Goal: Transaction & Acquisition: Purchase product/service

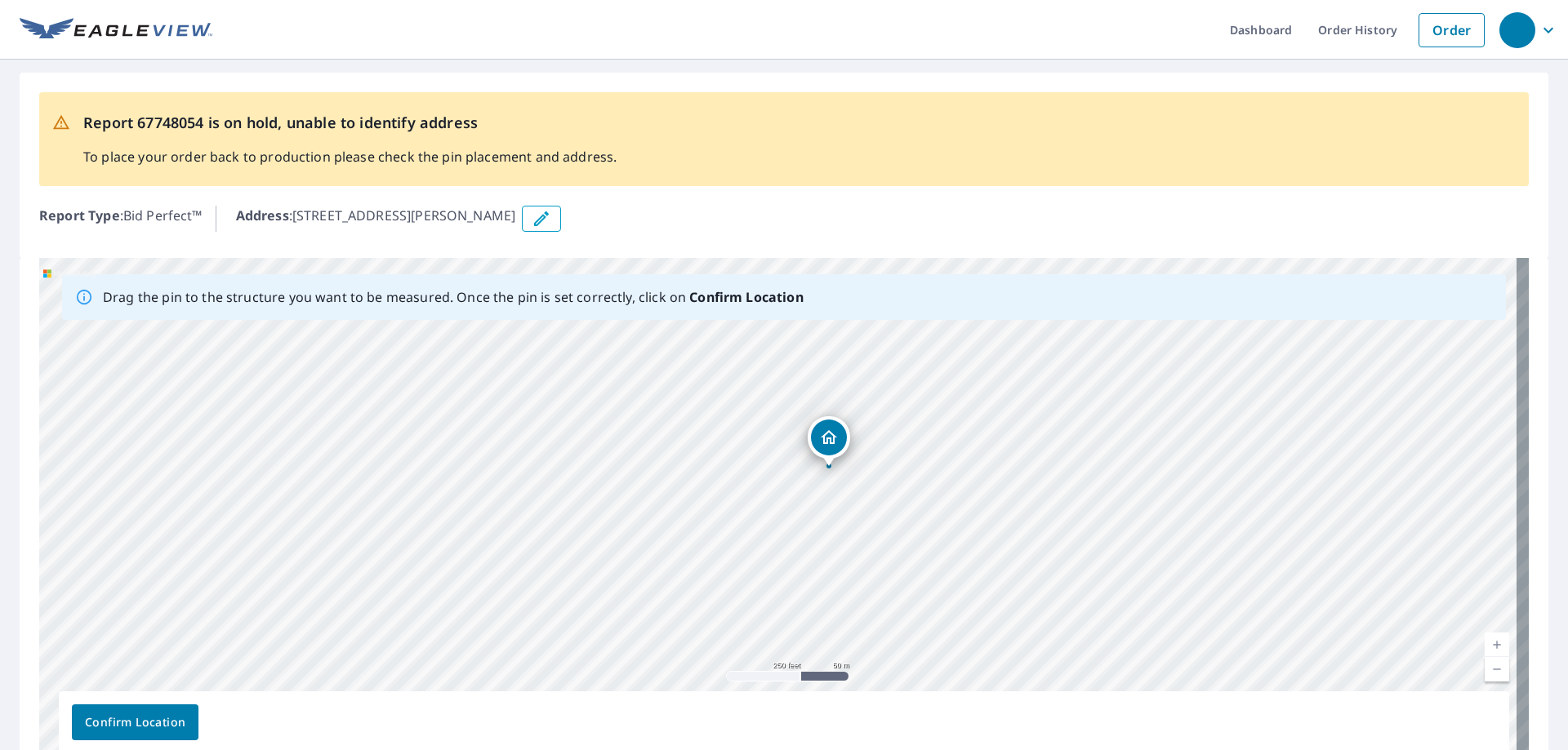
drag, startPoint x: 836, startPoint y: 449, endPoint x: 828, endPoint y: 436, distance: 15.3
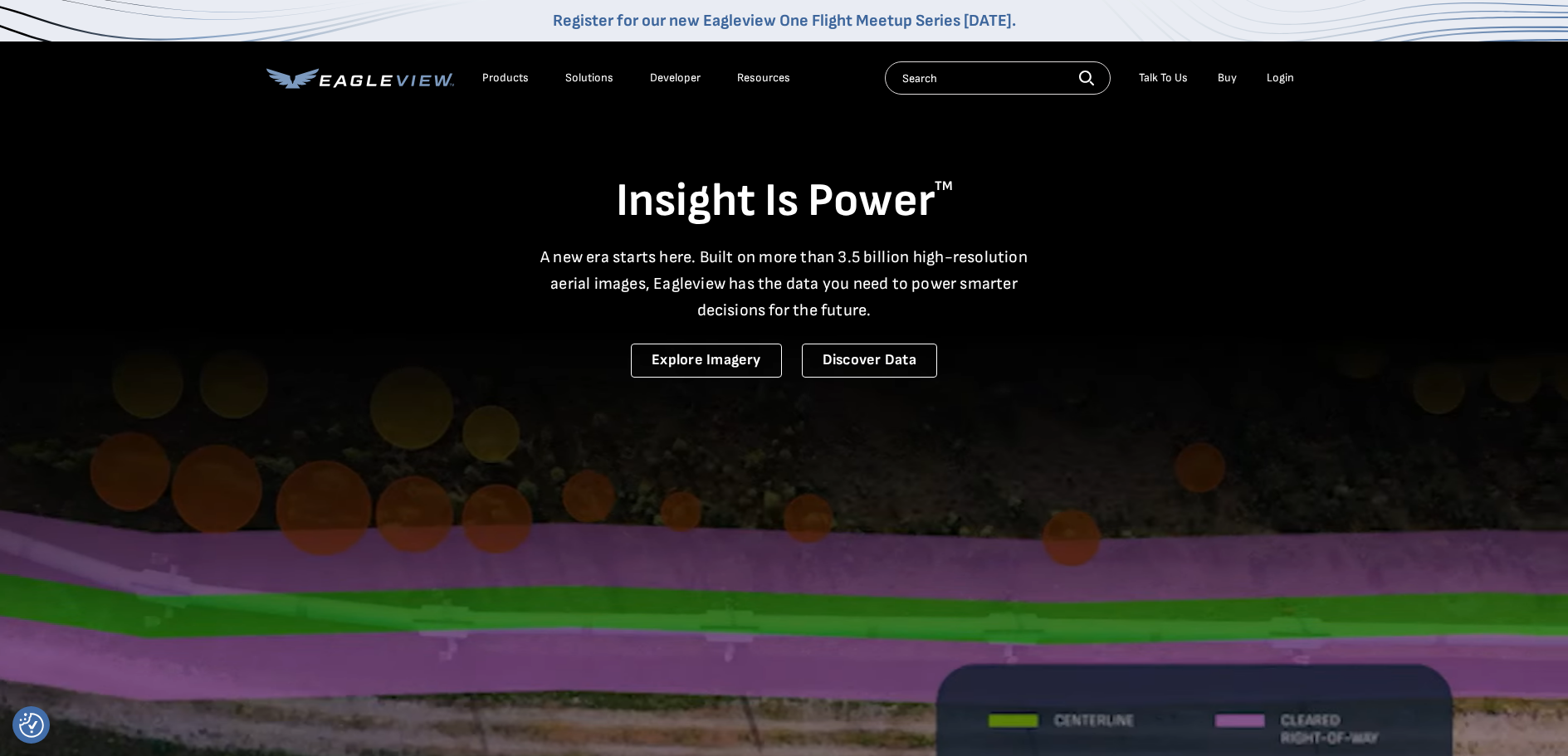
click at [1277, 76] on div "Login" at bounding box center [1280, 78] width 28 height 15
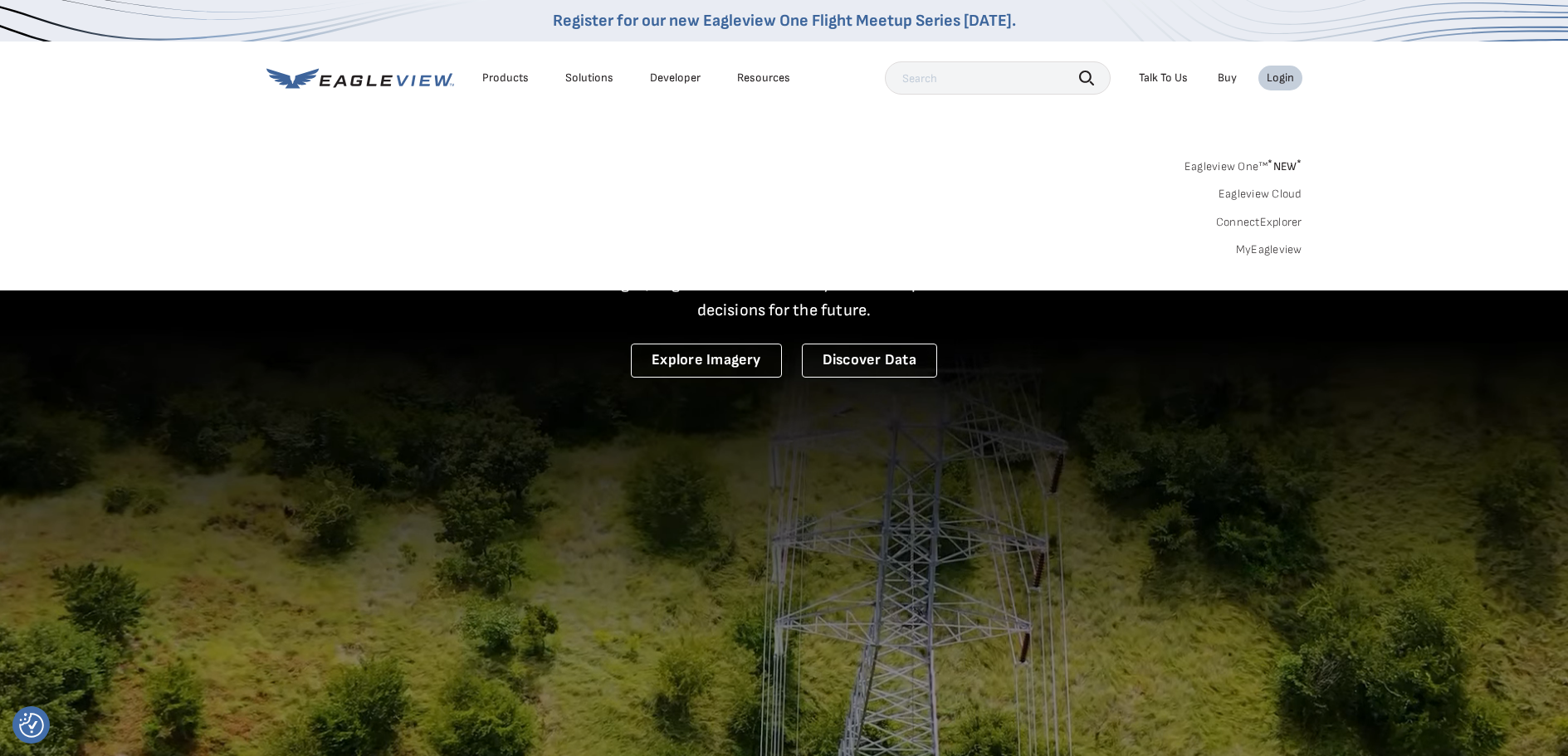
click at [1280, 80] on div "Login" at bounding box center [1280, 78] width 28 height 15
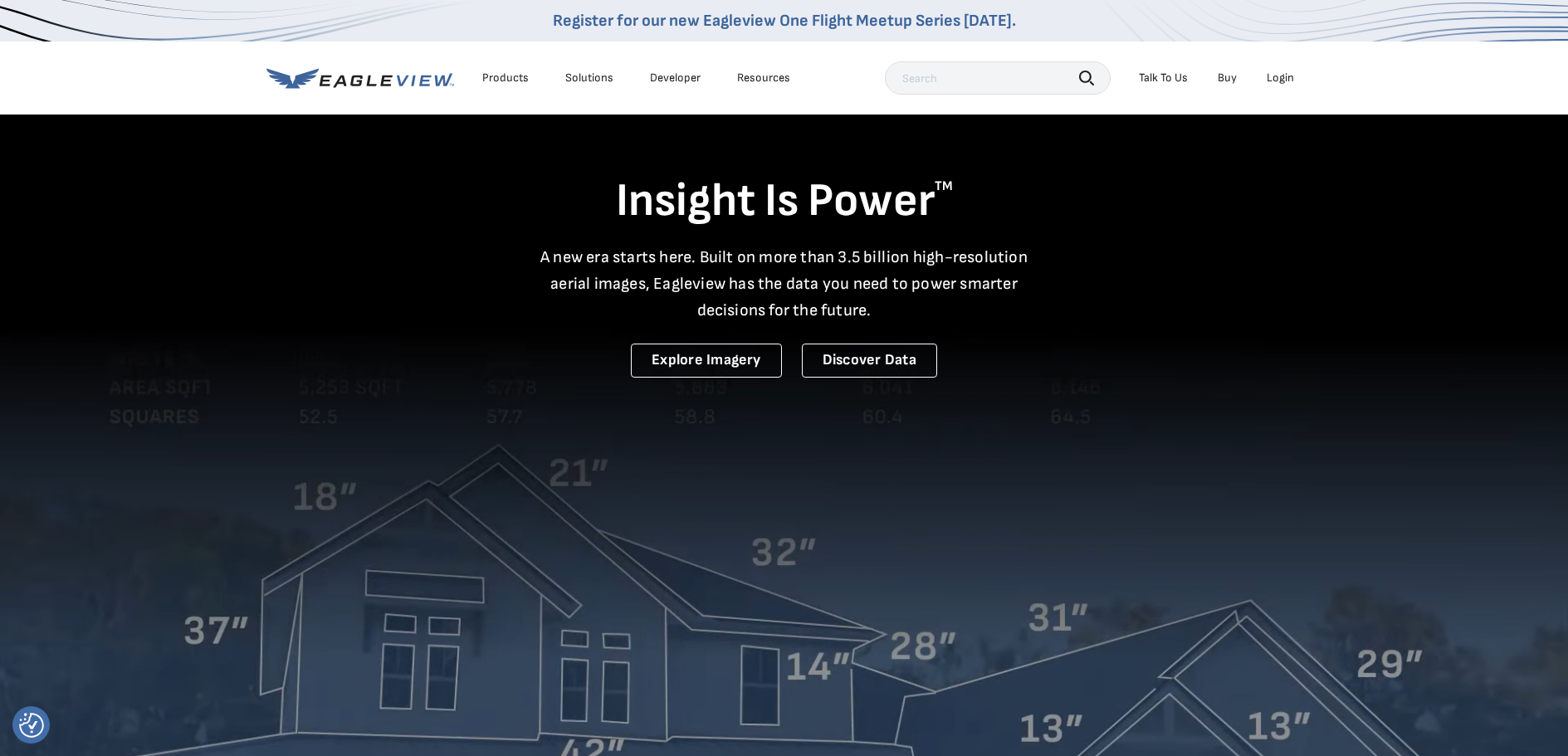
click at [1284, 80] on div "Login" at bounding box center [1280, 78] width 28 height 15
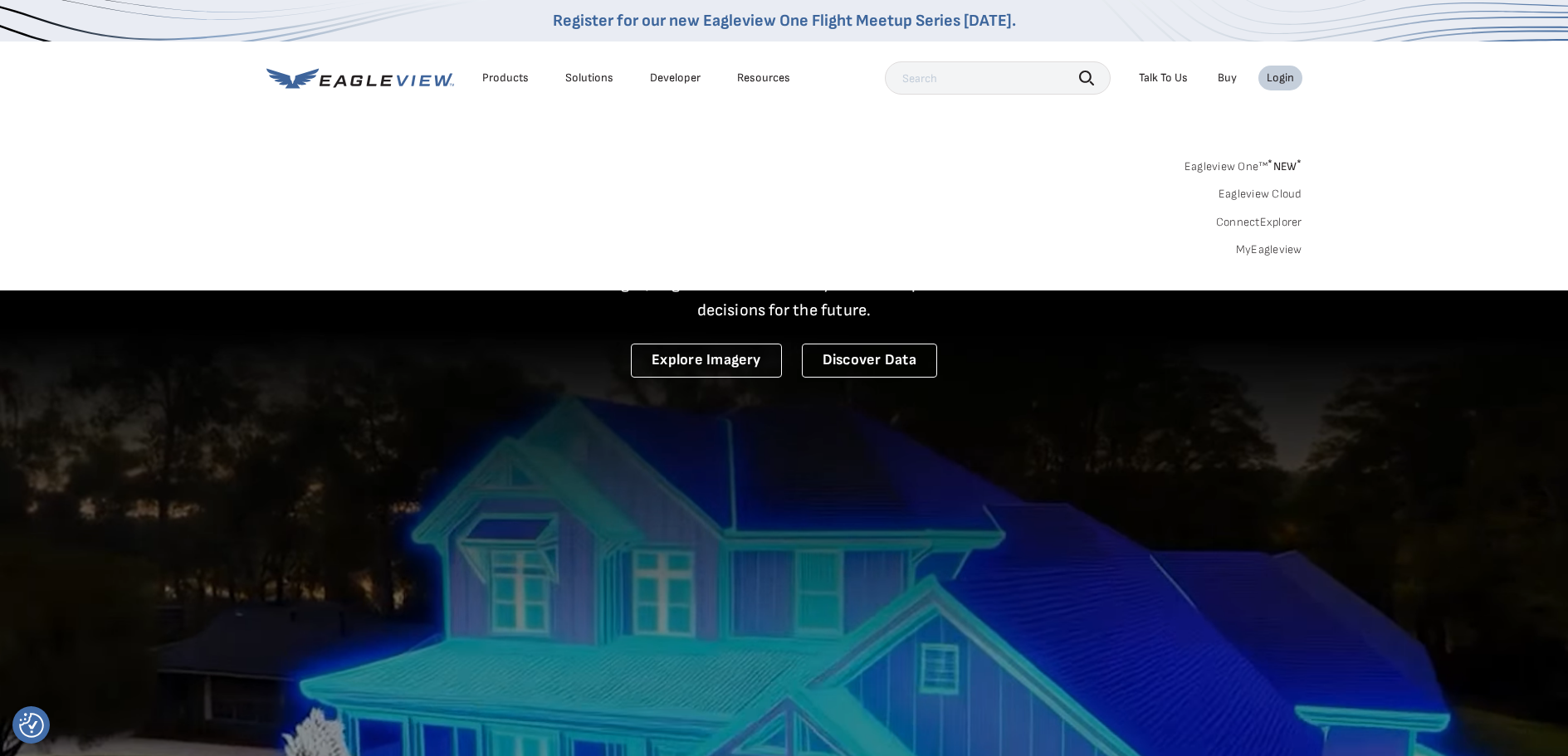
click at [1269, 249] on link "MyEagleview" at bounding box center [1268, 250] width 66 height 15
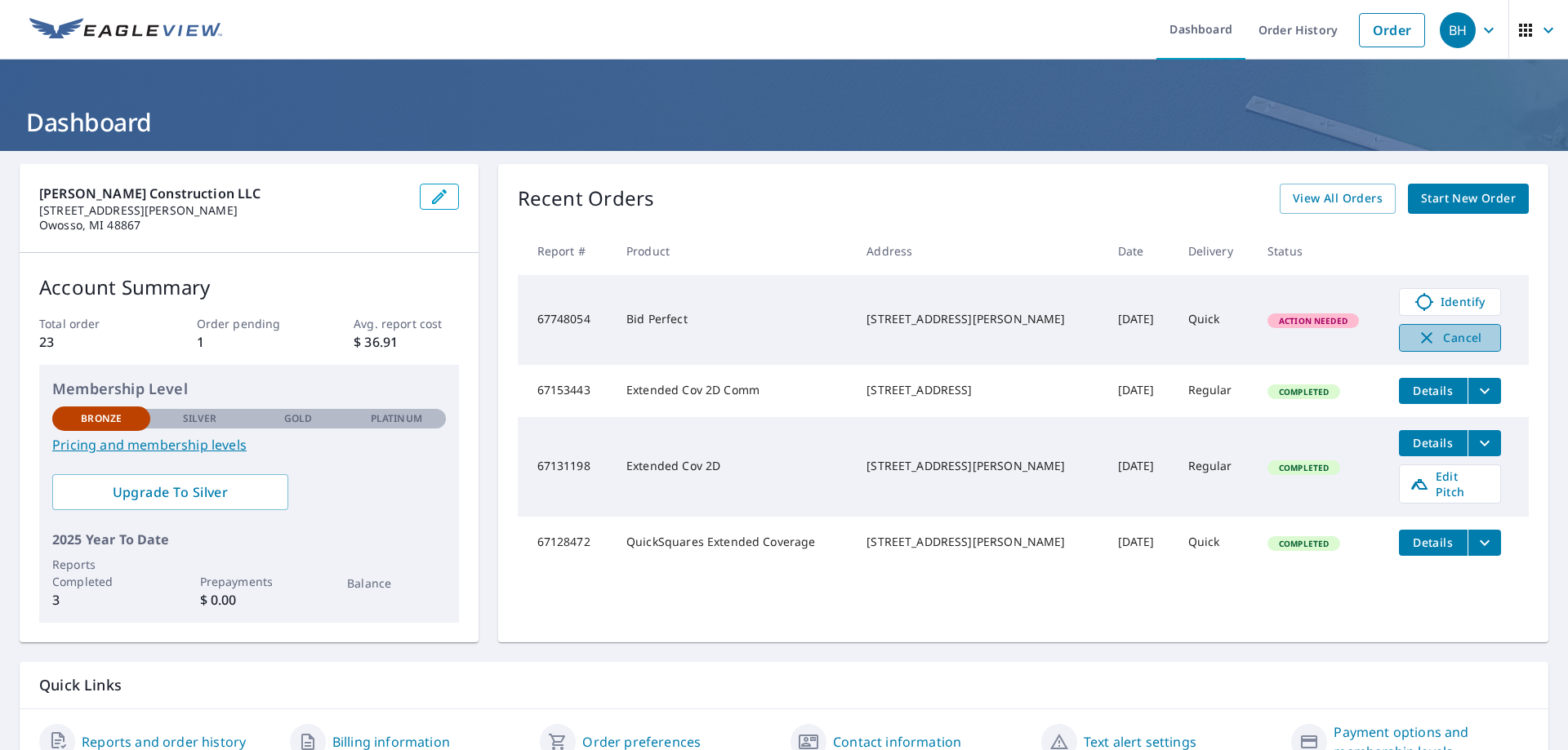
click at [1432, 339] on span "Cancel" at bounding box center [1450, 337] width 68 height 20
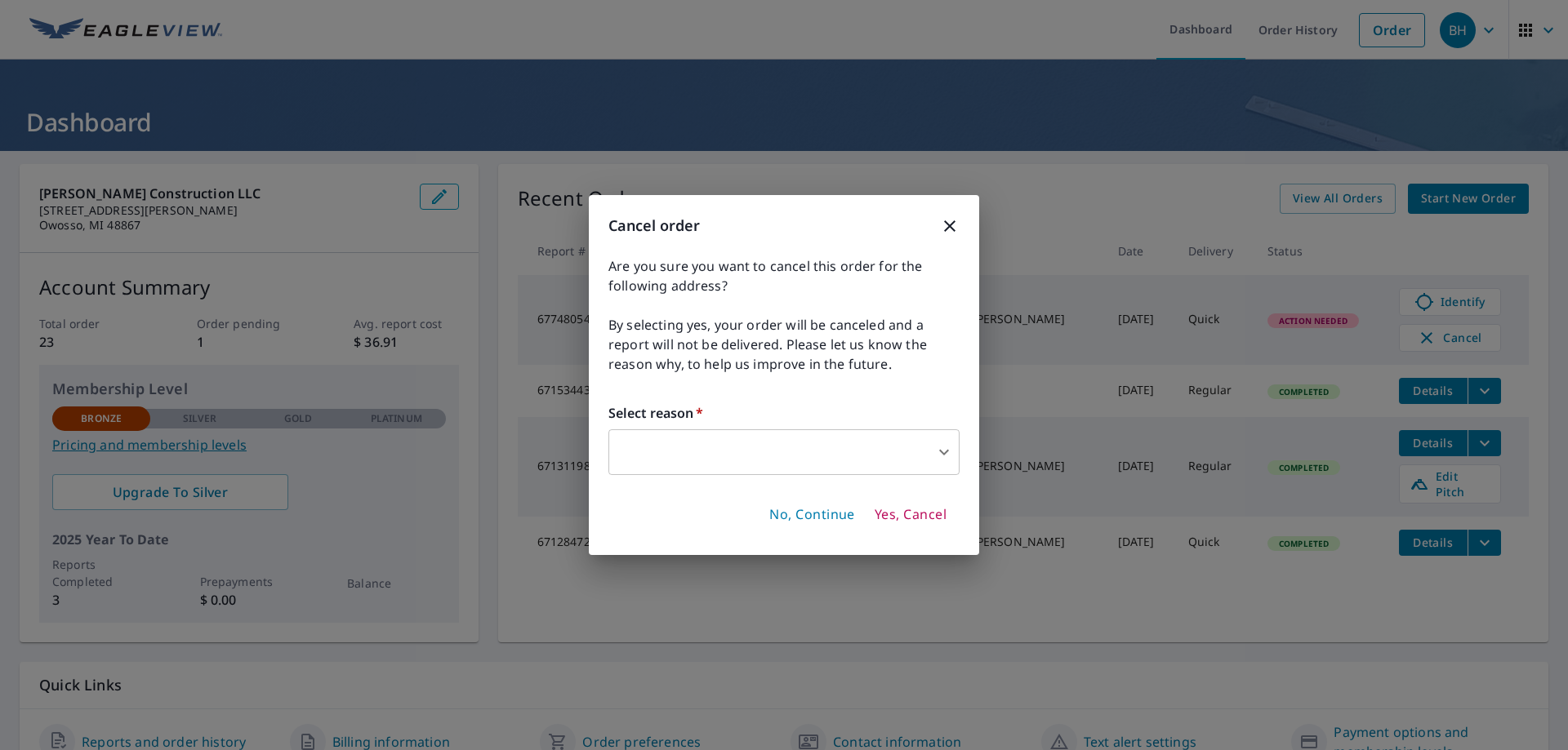
click at [948, 226] on icon "button" at bounding box center [949, 226] width 11 height 11
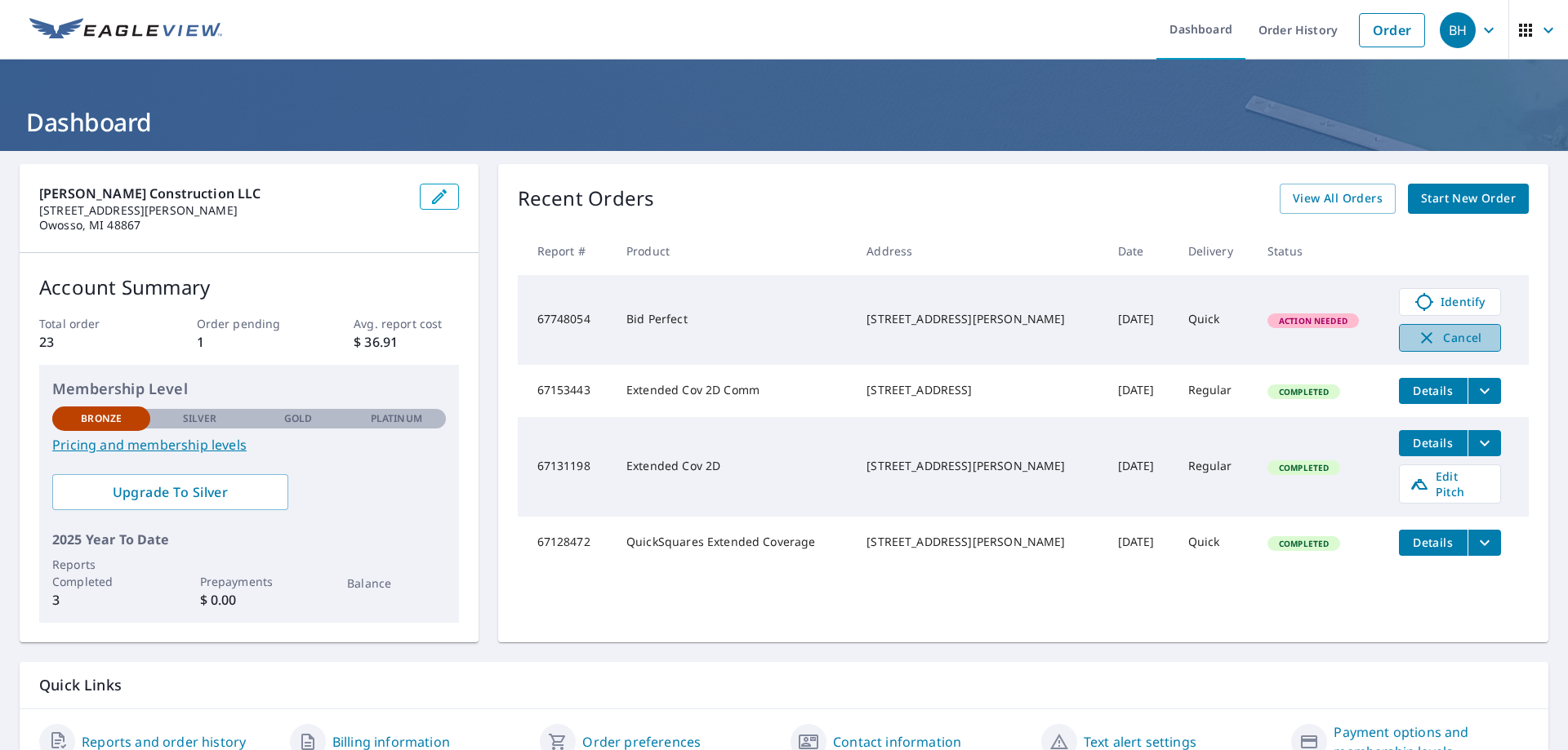
click at [1437, 334] on span "Cancel" at bounding box center [1450, 337] width 68 height 20
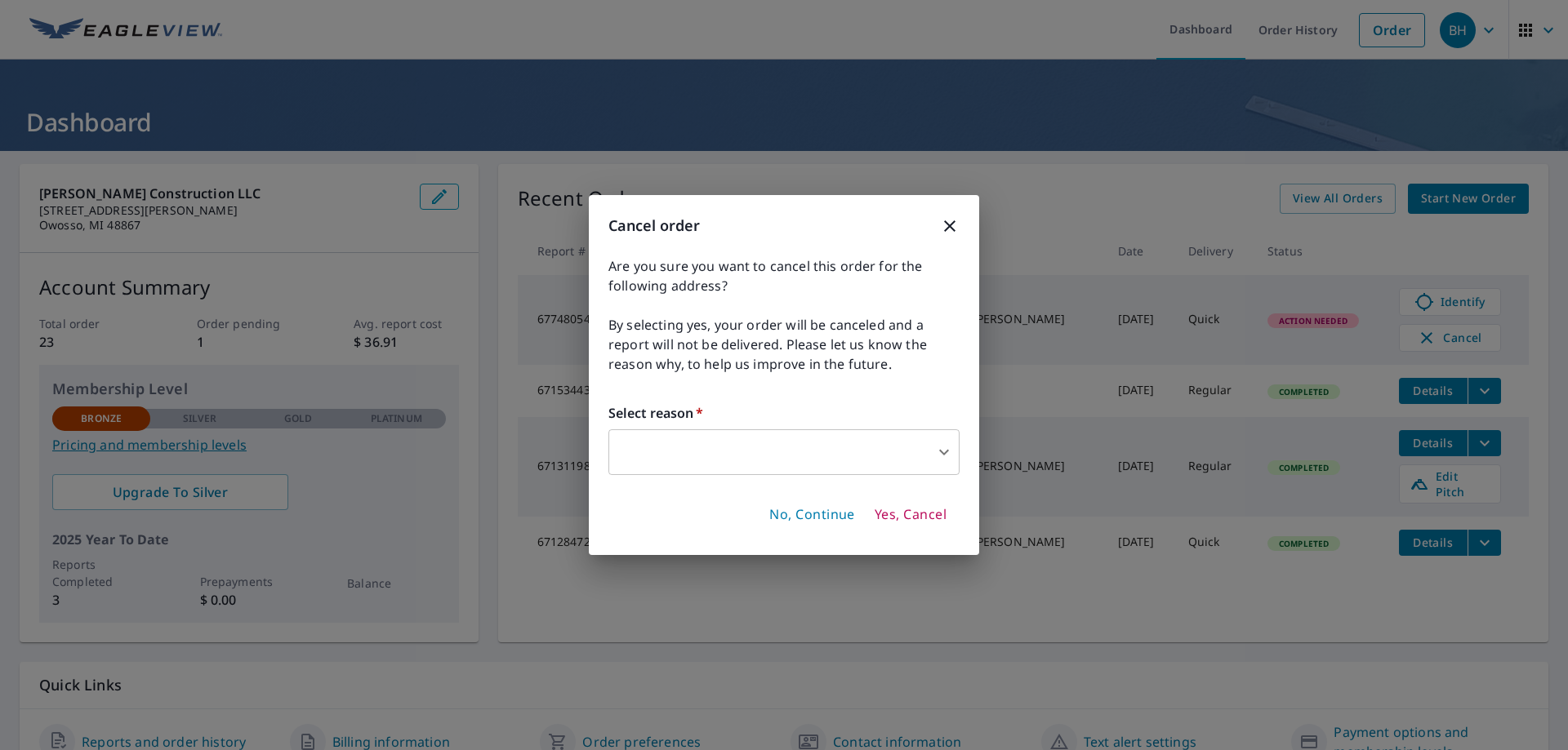
click at [943, 449] on body "BH BH Dashboard Order History Order BH Dashboard Huska Construction LLC 2726 N.…" at bounding box center [784, 375] width 1568 height 750
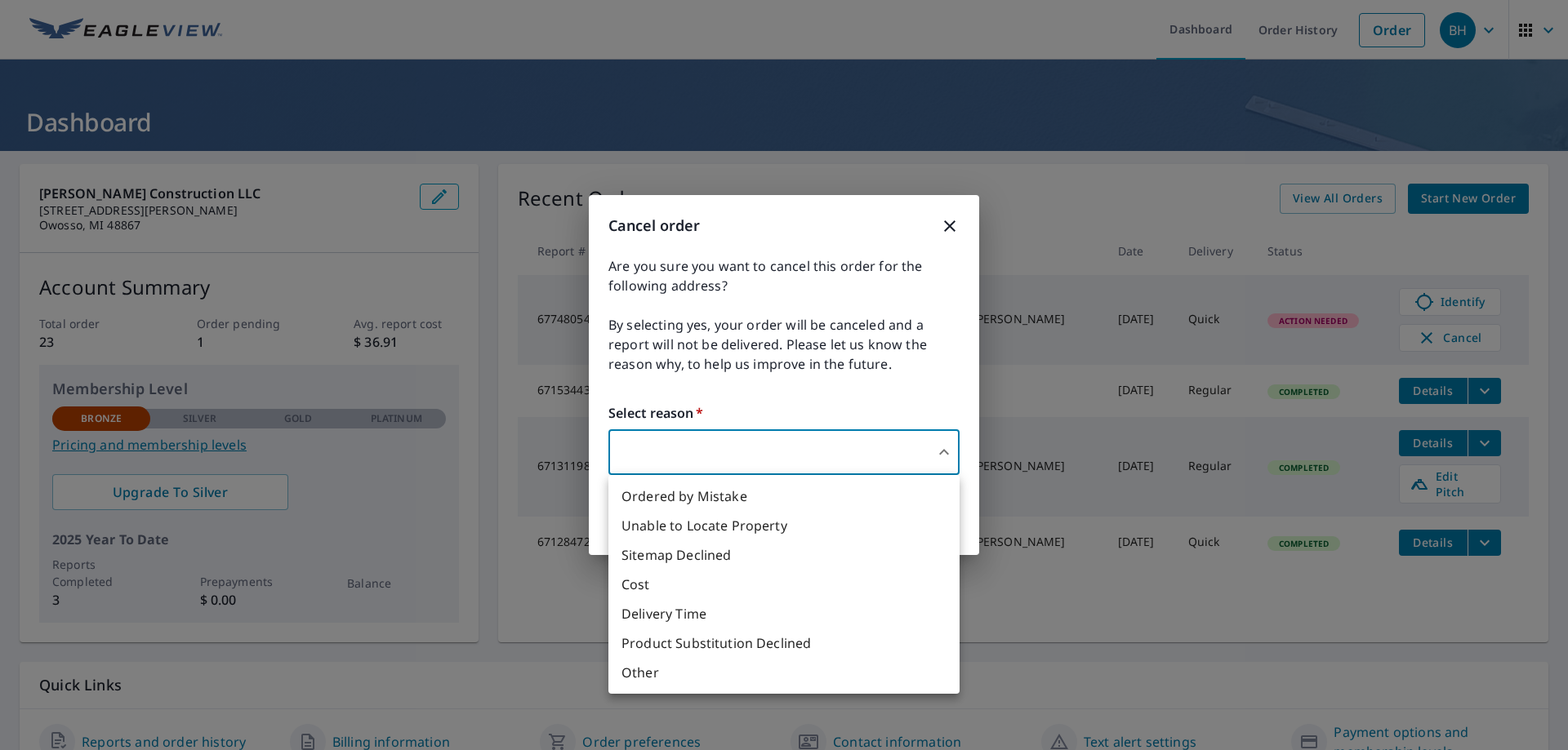
click at [641, 674] on li "Other" at bounding box center [784, 673] width 351 height 29
type input "36"
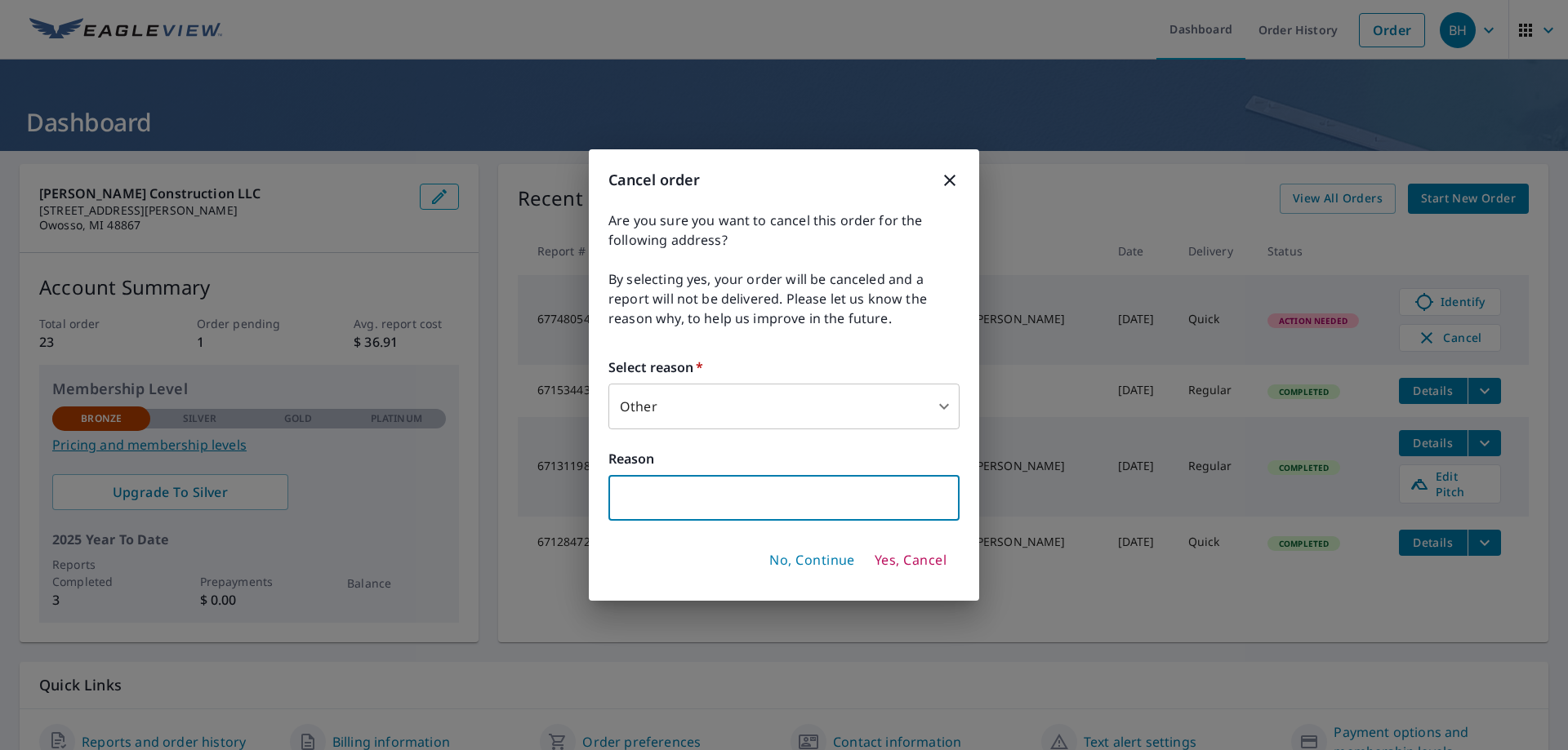
click at [636, 488] on input "text" at bounding box center [784, 498] width 351 height 45
type input "I need to start over on this order"
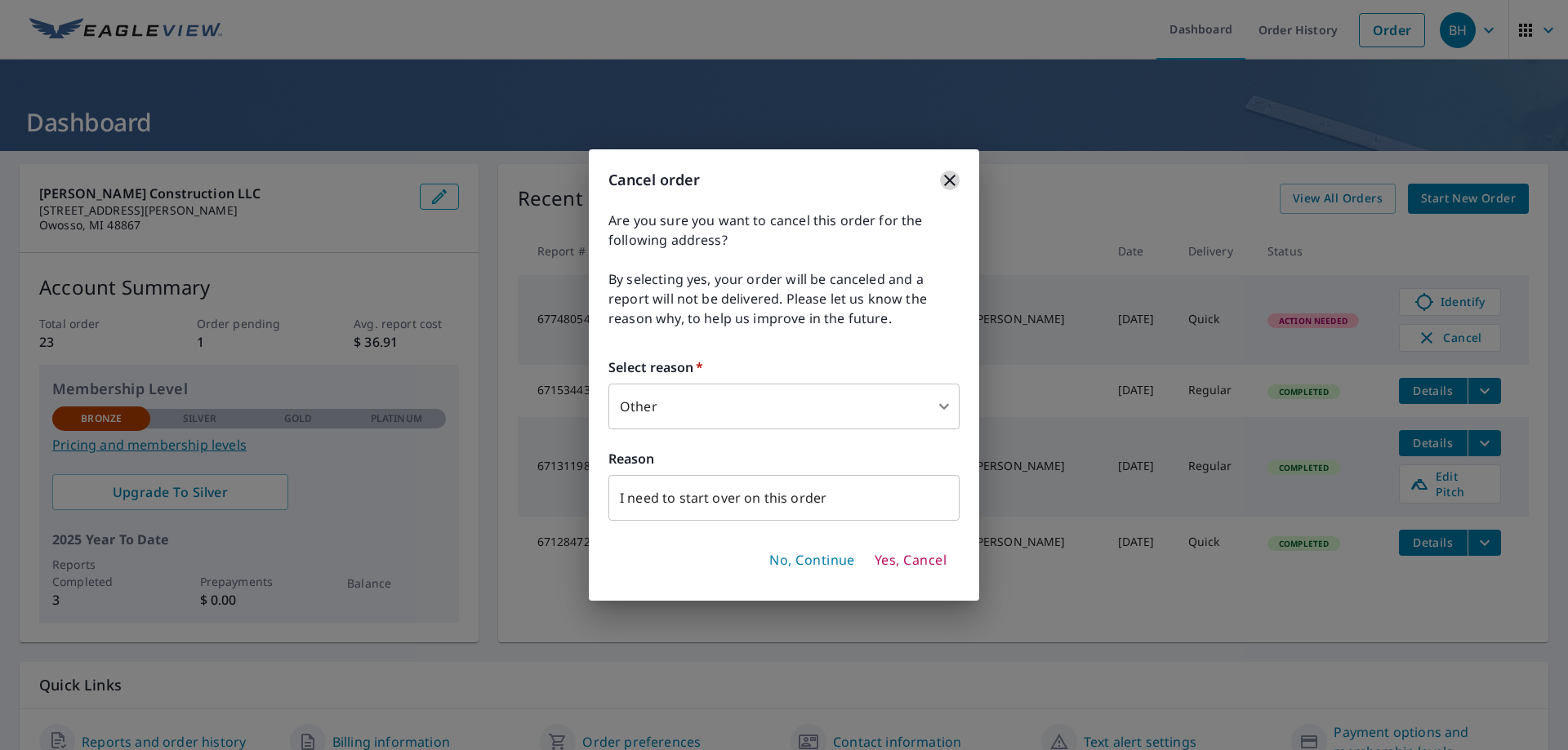
click at [953, 179] on icon "button" at bounding box center [949, 180] width 20 height 20
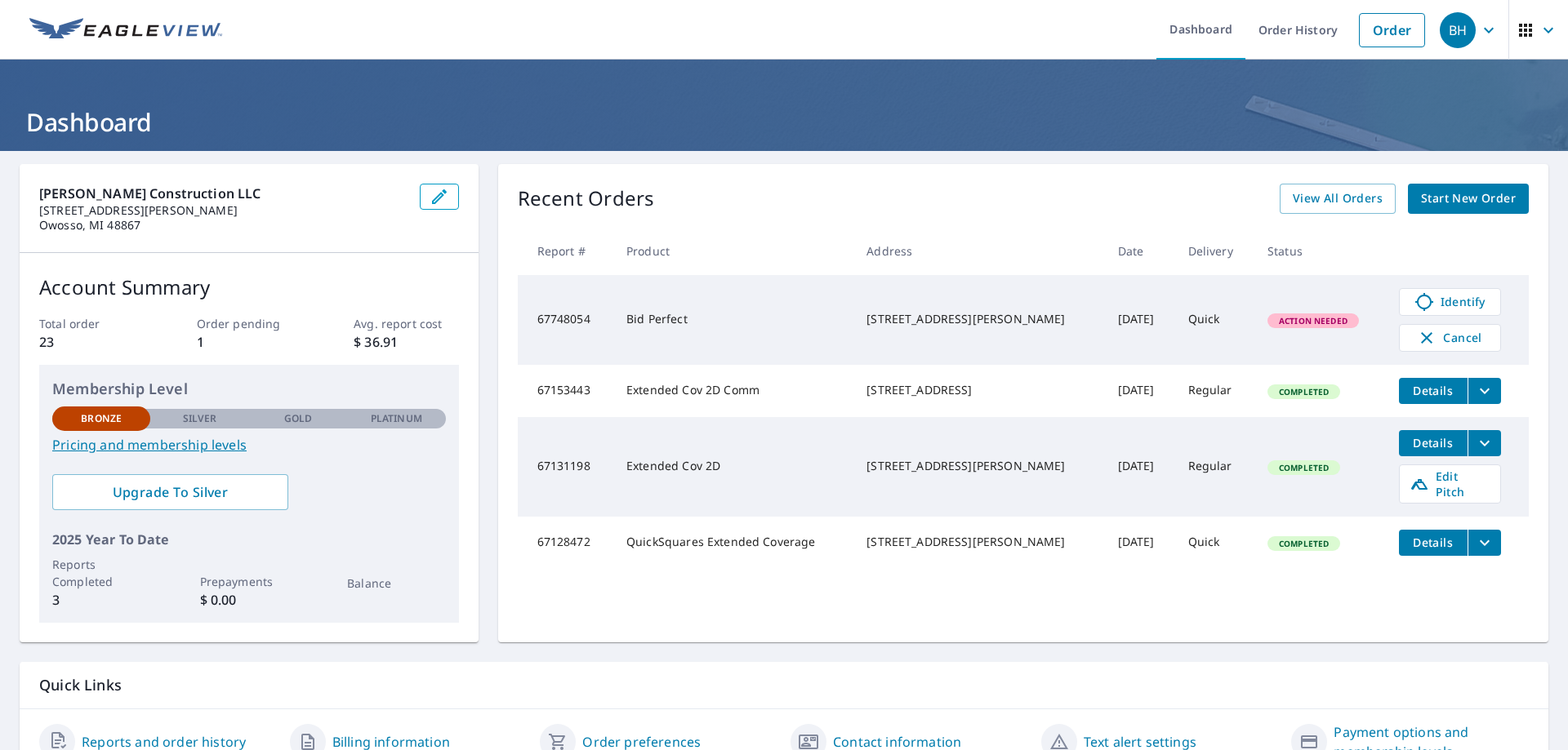
click at [1293, 321] on span "Action Needed" at bounding box center [1312, 321] width 88 height 11
click at [1445, 334] on span "Cancel" at bounding box center [1450, 337] width 68 height 20
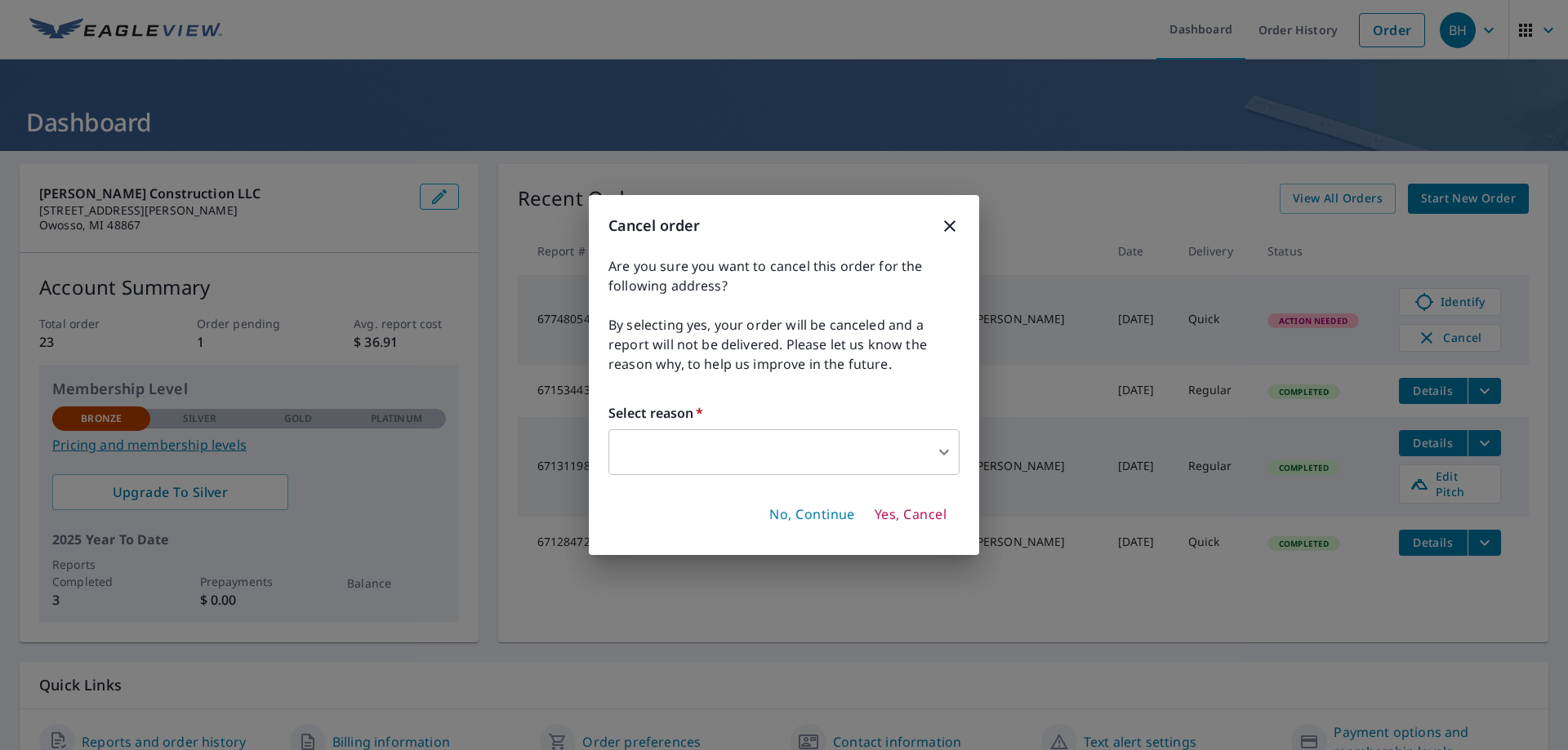
click at [942, 449] on body "BH BH Dashboard Order History Order BH Dashboard Huska Construction LLC 2726 N.…" at bounding box center [784, 375] width 1568 height 750
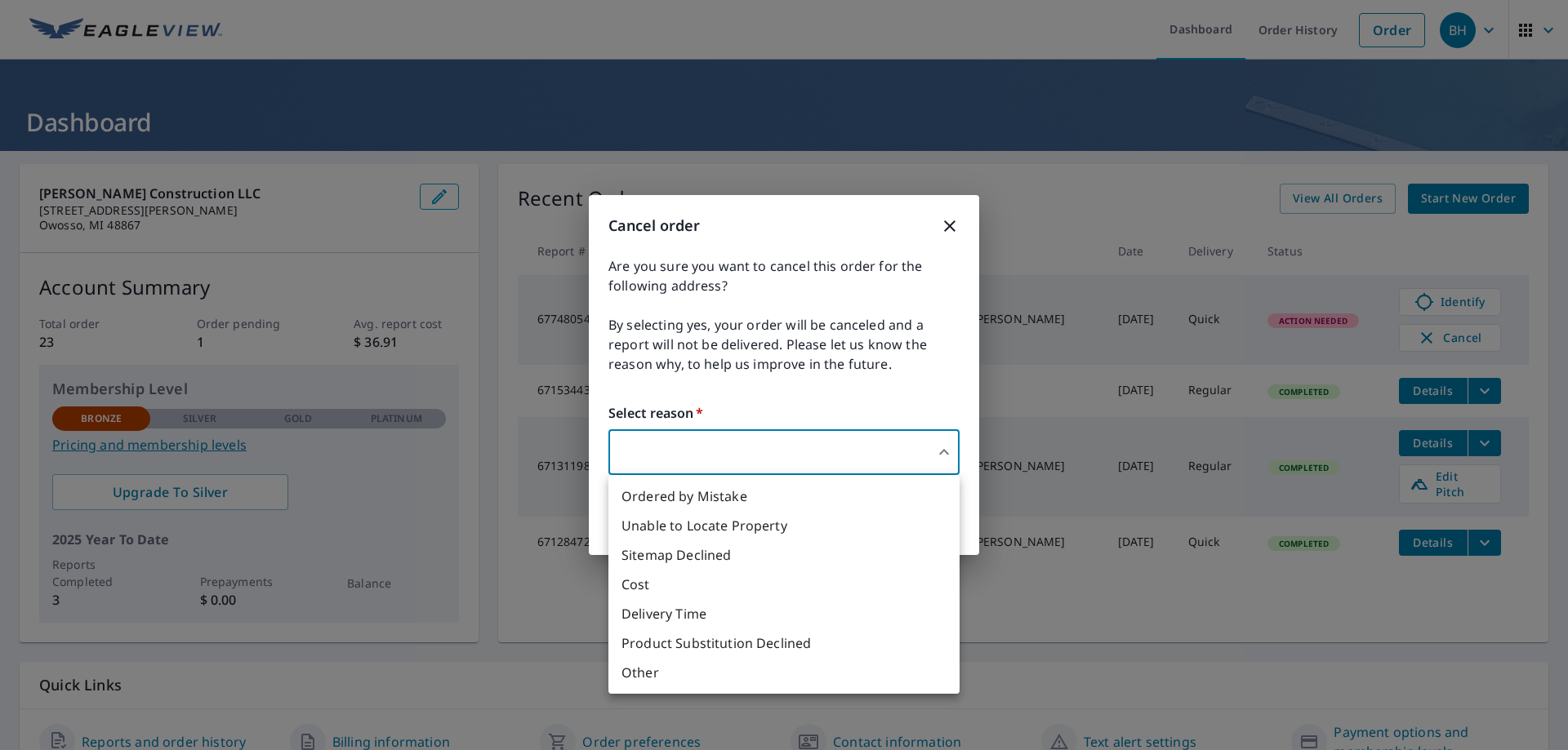
click at [641, 676] on li "Other" at bounding box center [784, 673] width 351 height 29
type input "36"
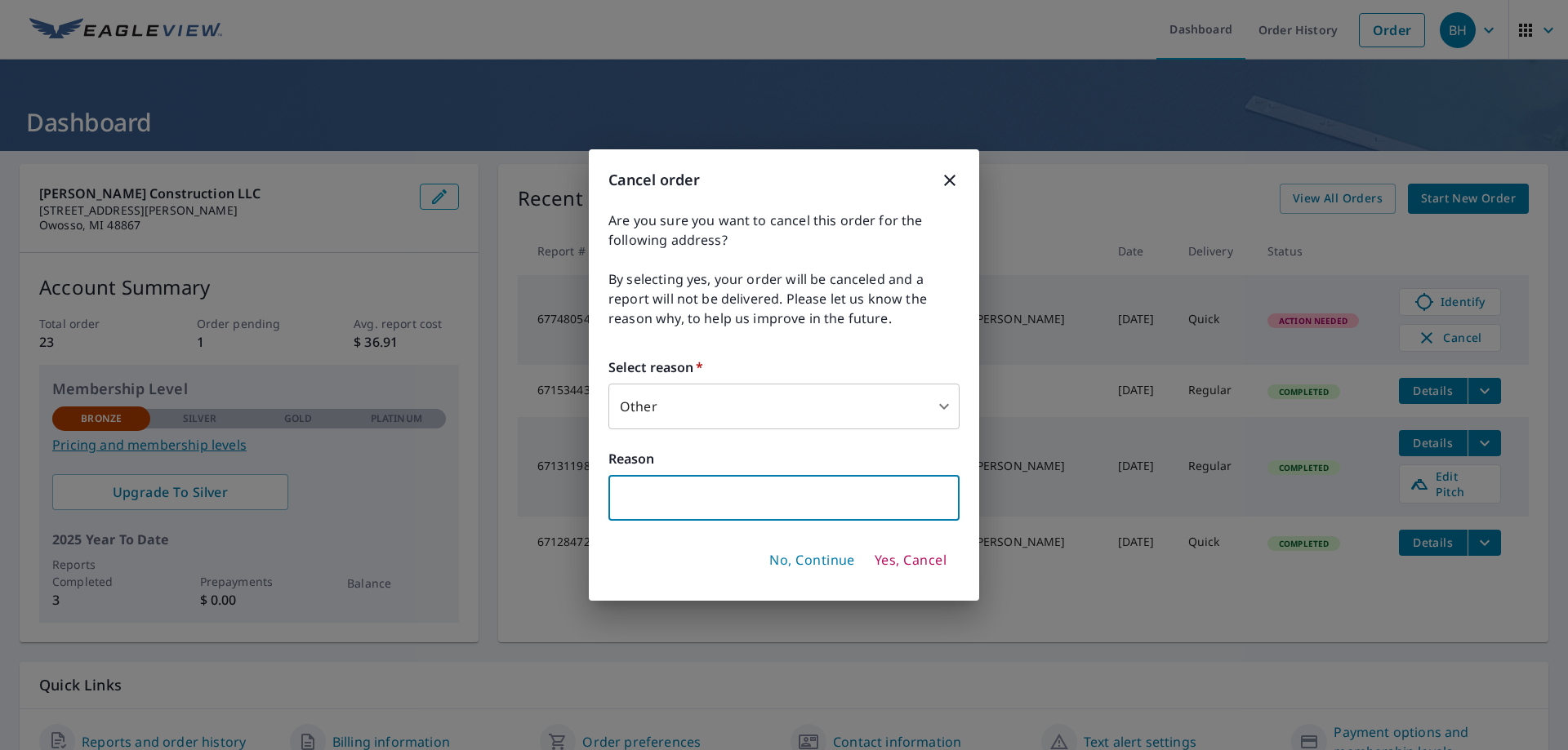
click at [629, 489] on input "text" at bounding box center [784, 498] width 351 height 45
type input "I need to start over on this order"
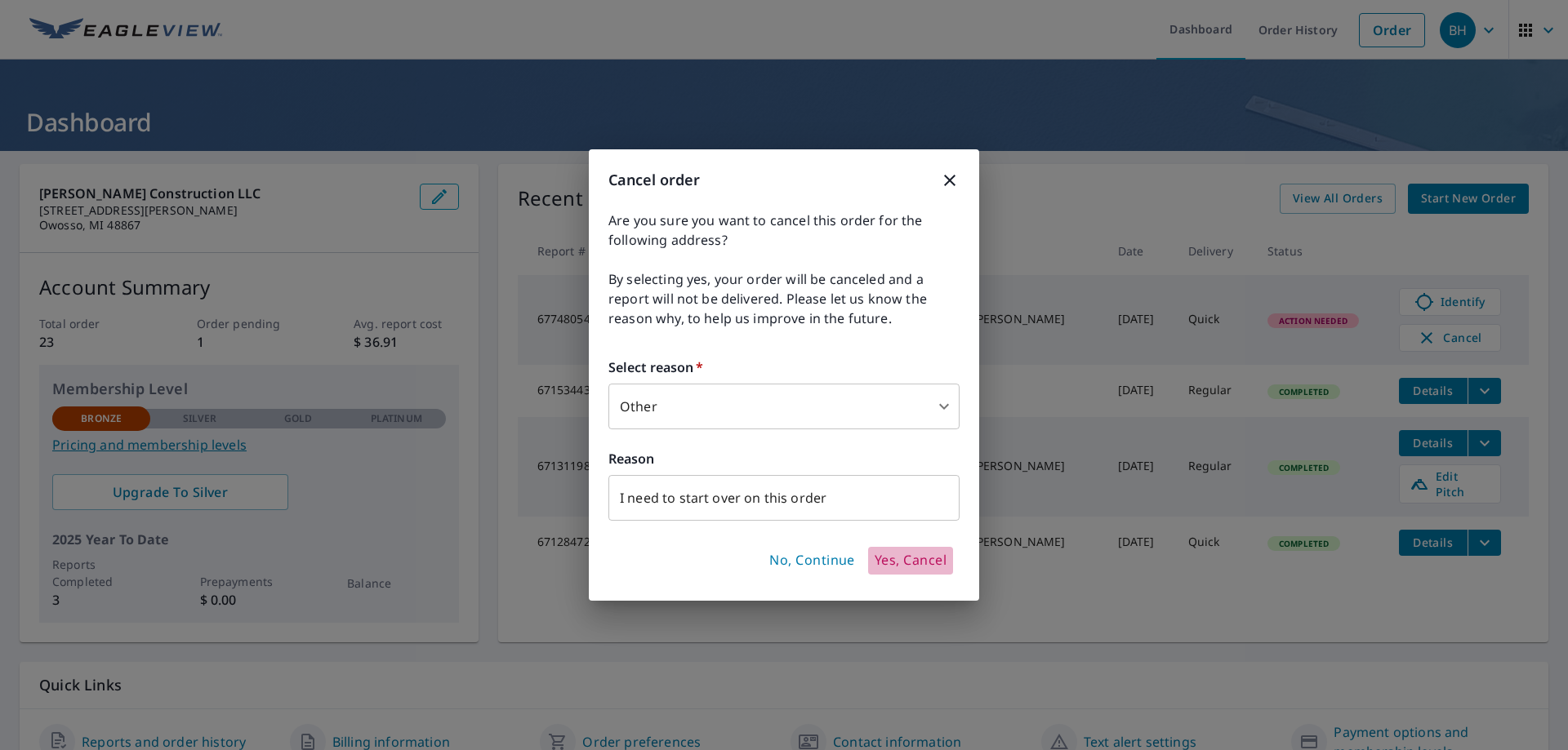
click at [921, 563] on span "Yes, Cancel" at bounding box center [911, 560] width 72 height 18
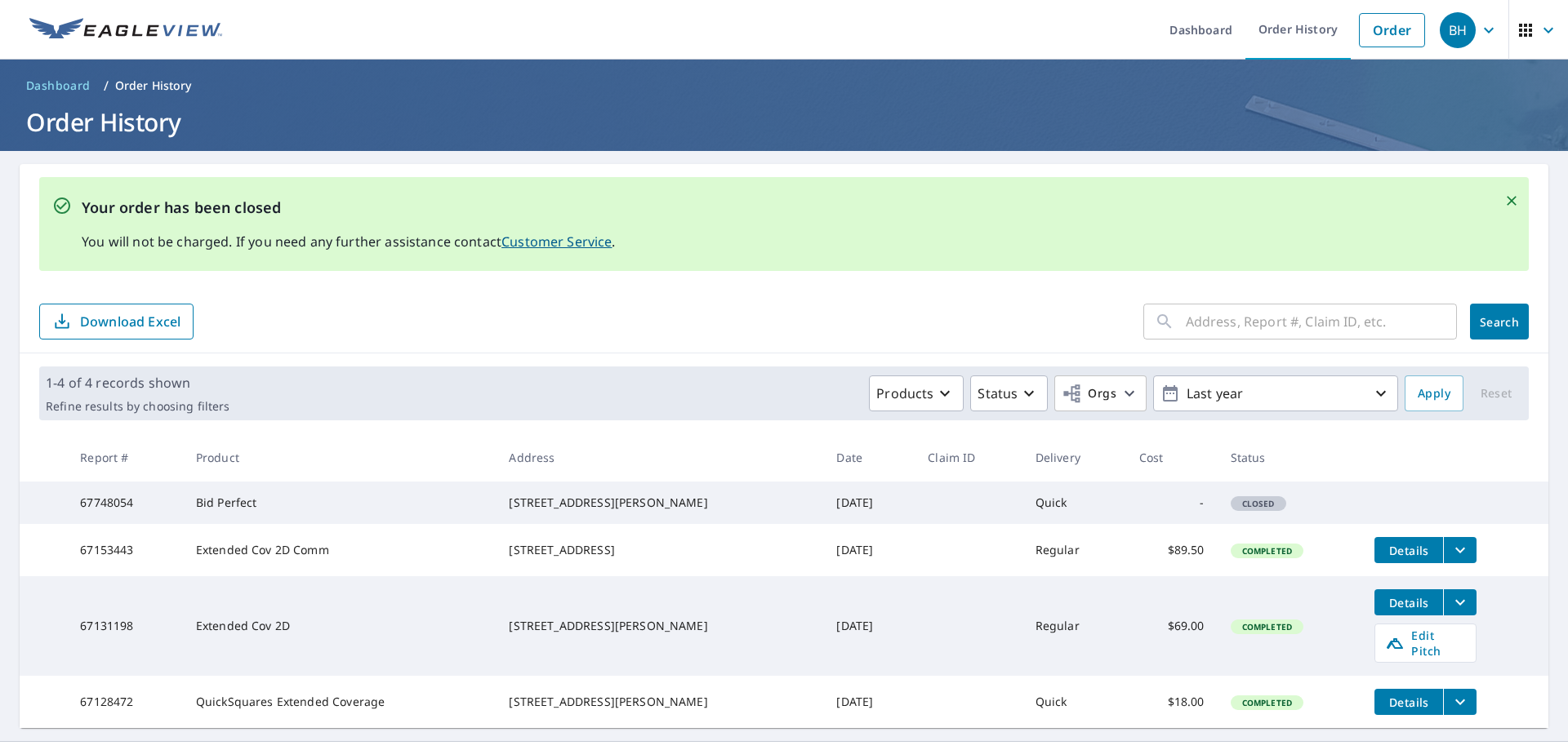
click at [1539, 27] on icon "button" at bounding box center [1548, 30] width 20 height 20
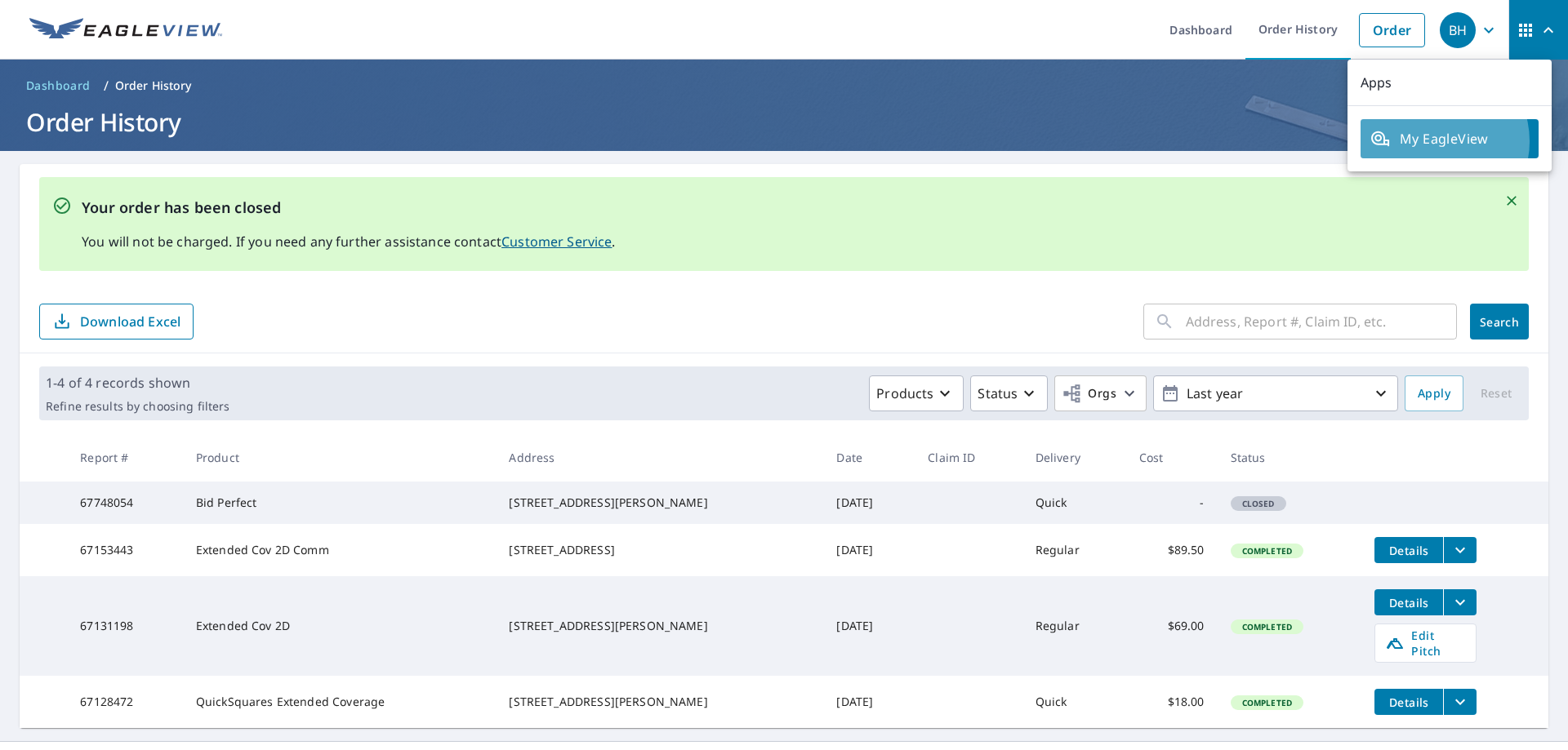
click at [1433, 142] on span "My EagleView" at bounding box center [1449, 139] width 159 height 20
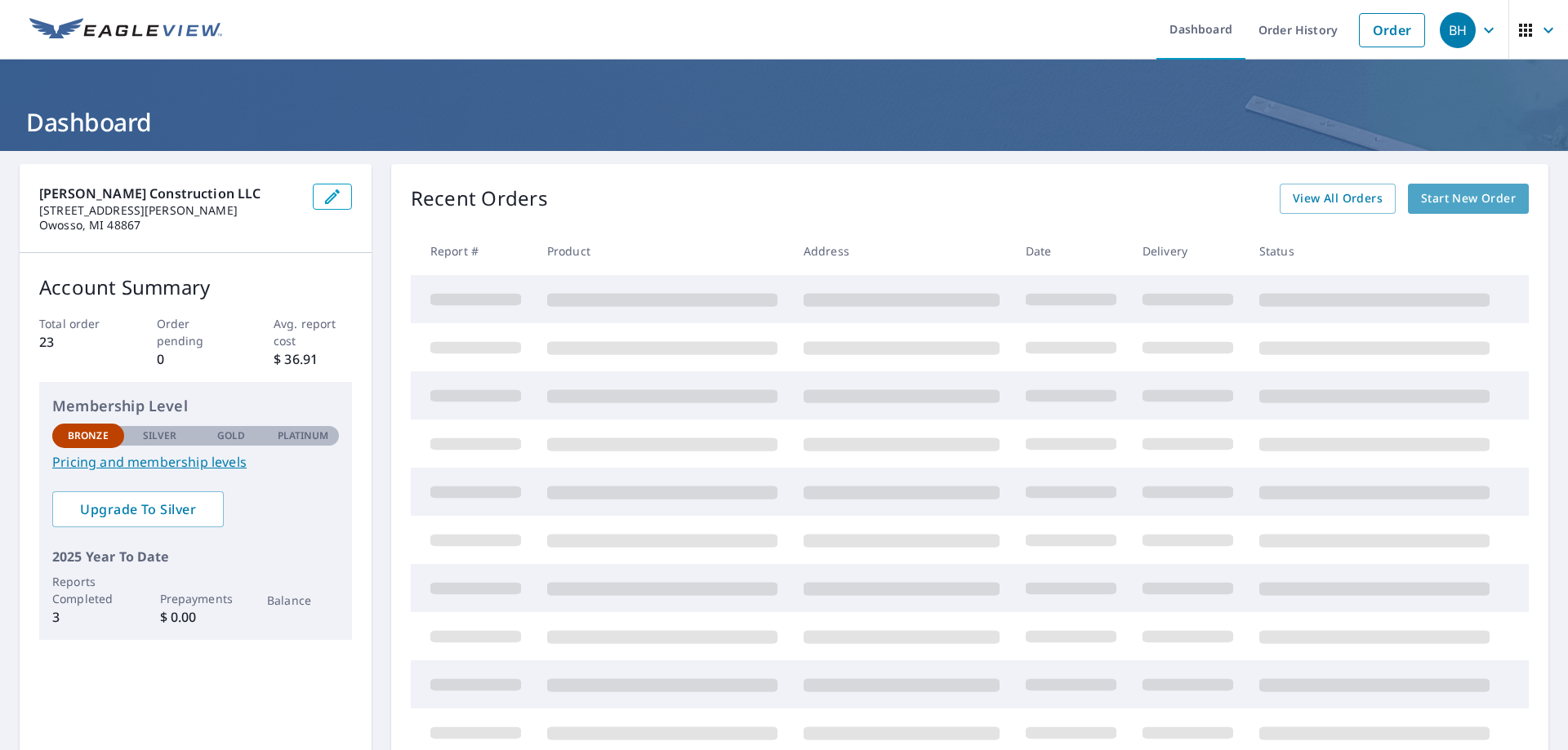
click at [1447, 198] on span "Start New Order" at bounding box center [1468, 199] width 94 height 21
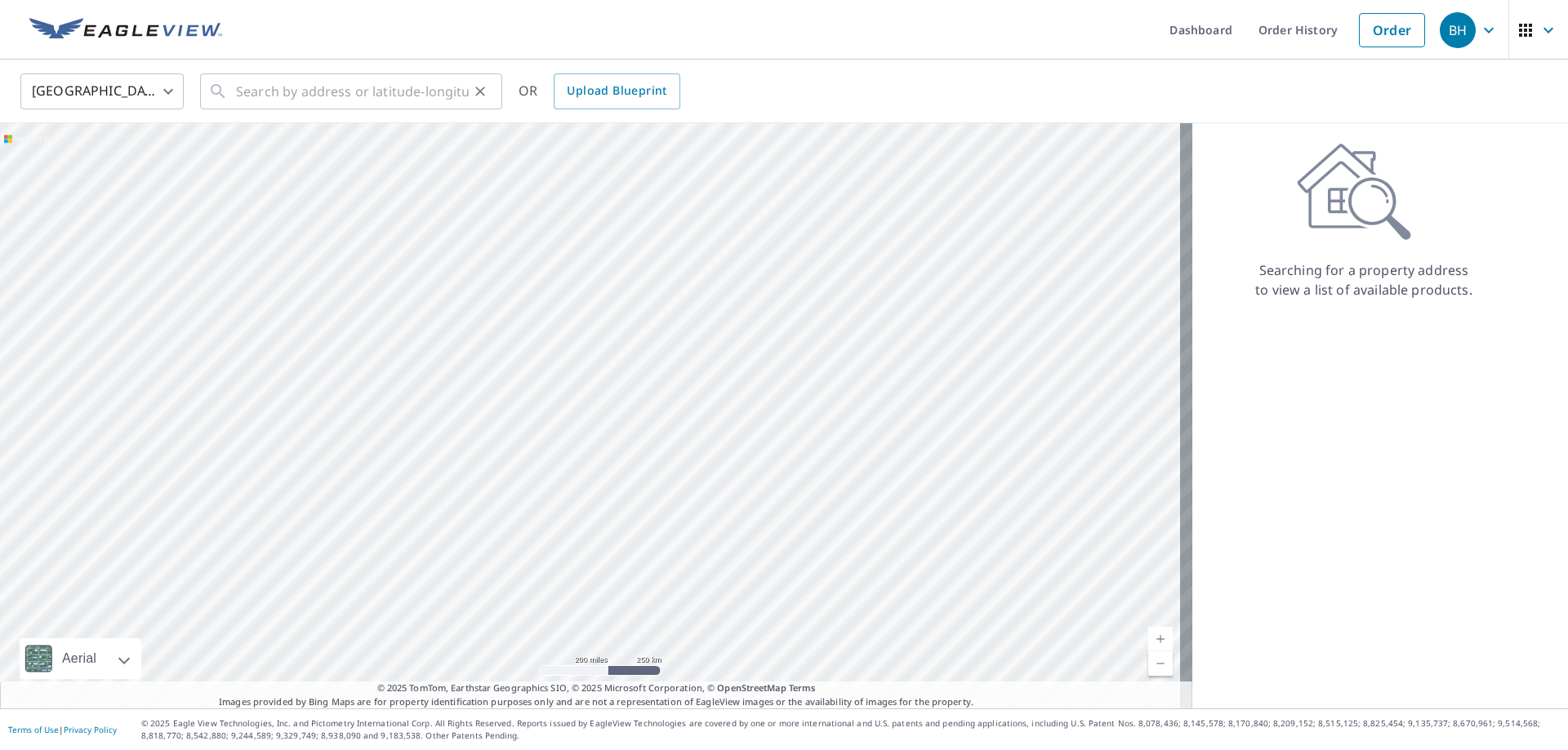
click at [230, 94] on div "​" at bounding box center [351, 92] width 302 height 36
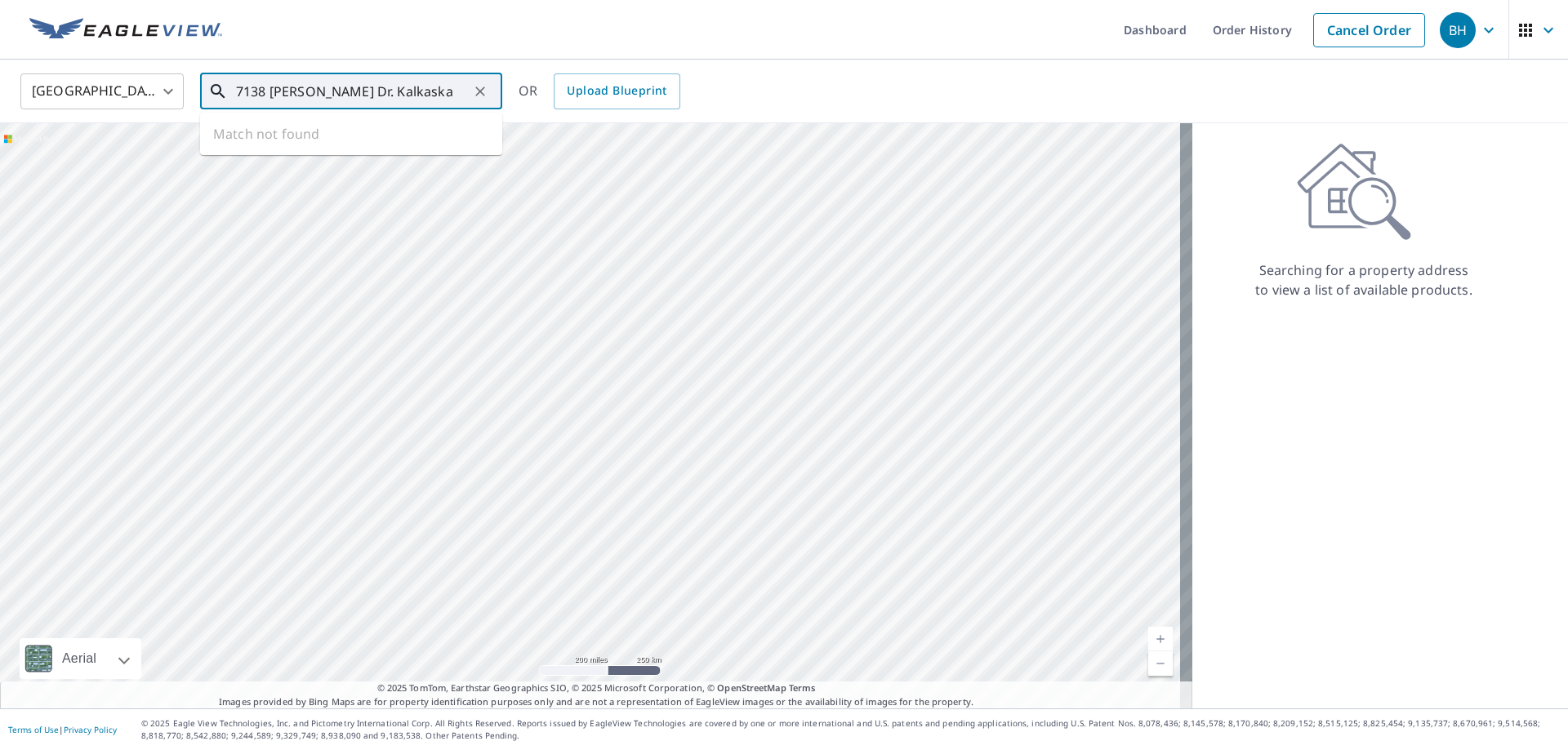
click at [276, 91] on input "7138 Aldena Dr. Kalkaska" at bounding box center [352, 92] width 232 height 45
click at [296, 145] on span "7138 Eldena Dr NE" at bounding box center [360, 139] width 256 height 20
type input "7138 Eldena Dr NE Kalkaska, MI 49646"
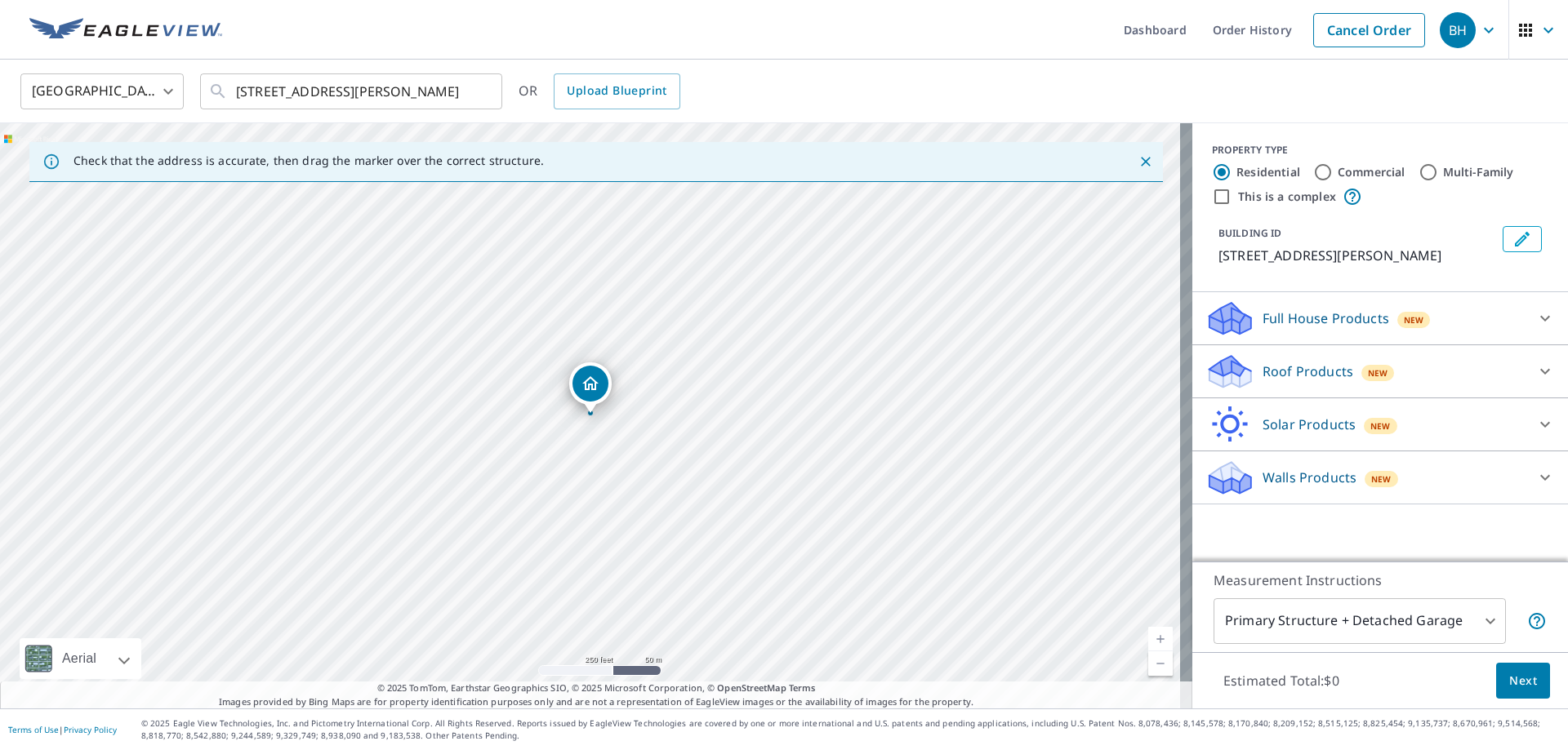
click at [1535, 368] on icon at bounding box center [1544, 371] width 20 height 20
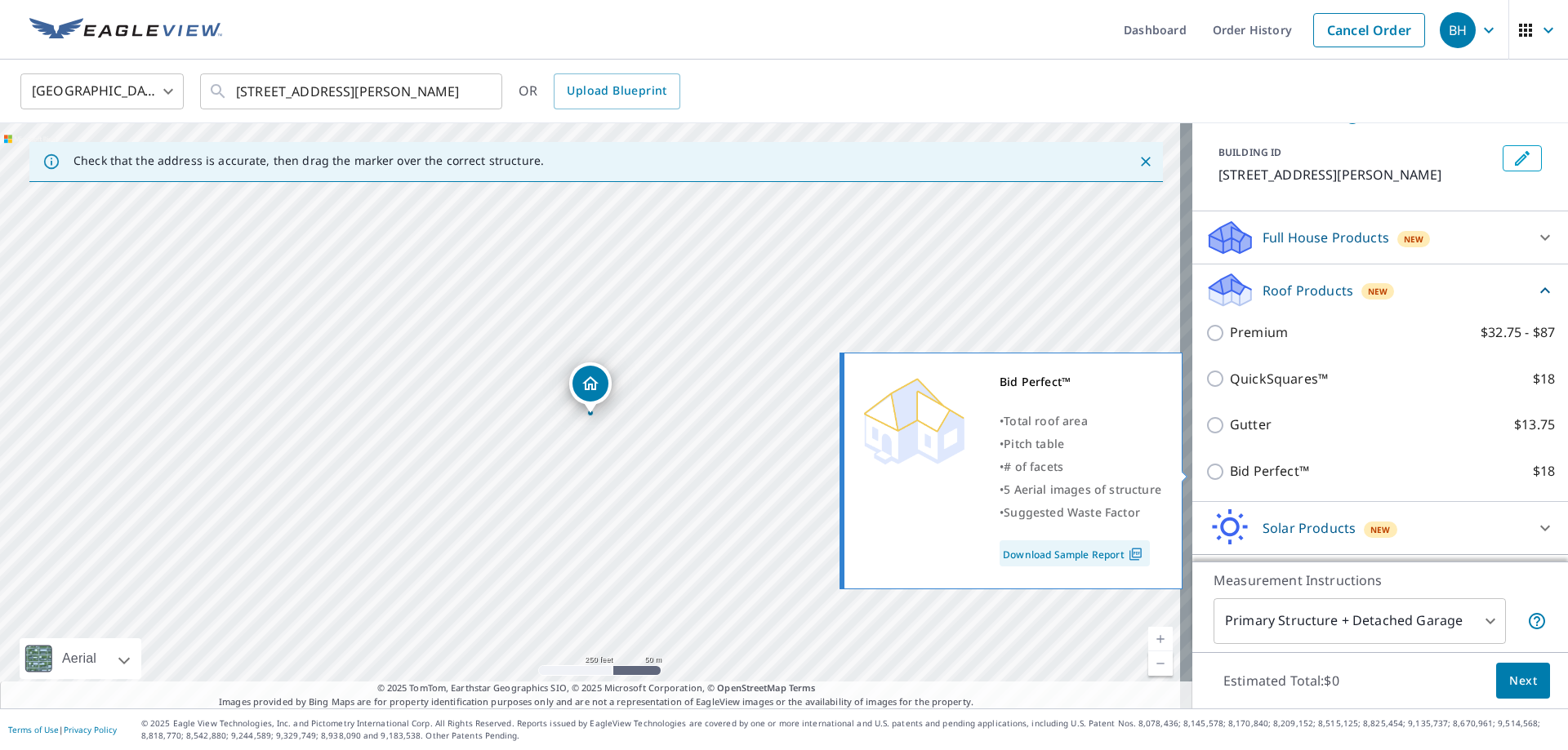
scroll to position [81, 0]
click at [1205, 471] on input "Bid Perfect™ $18" at bounding box center [1218, 470] width 25 height 20
checkbox input "true"
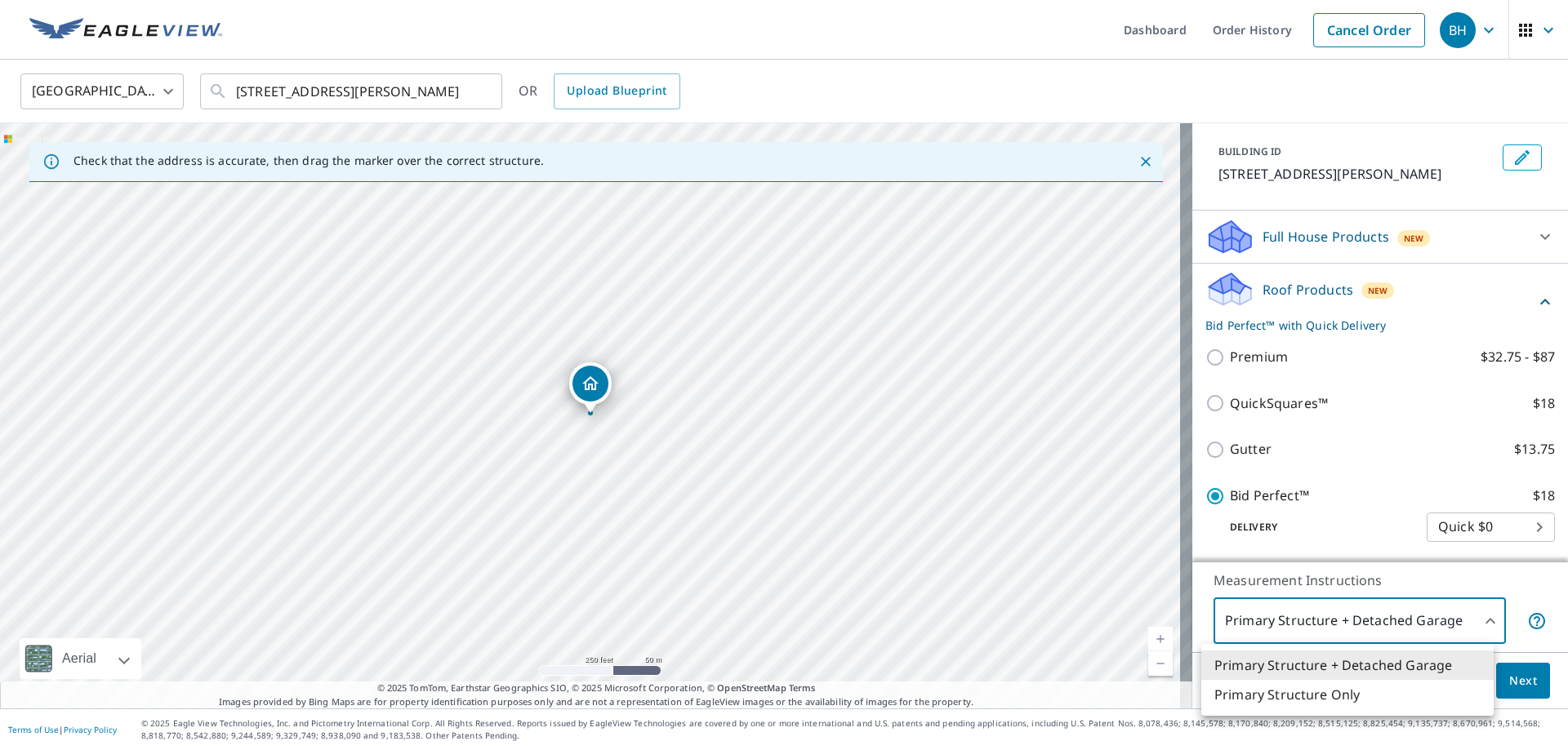
click at [1479, 620] on body "BH BH Dashboard Order History Cancel Order BH United States US ​ 7138 Eldena Dr…" at bounding box center [784, 375] width 1568 height 750
click at [1477, 619] on div at bounding box center [784, 375] width 1568 height 750
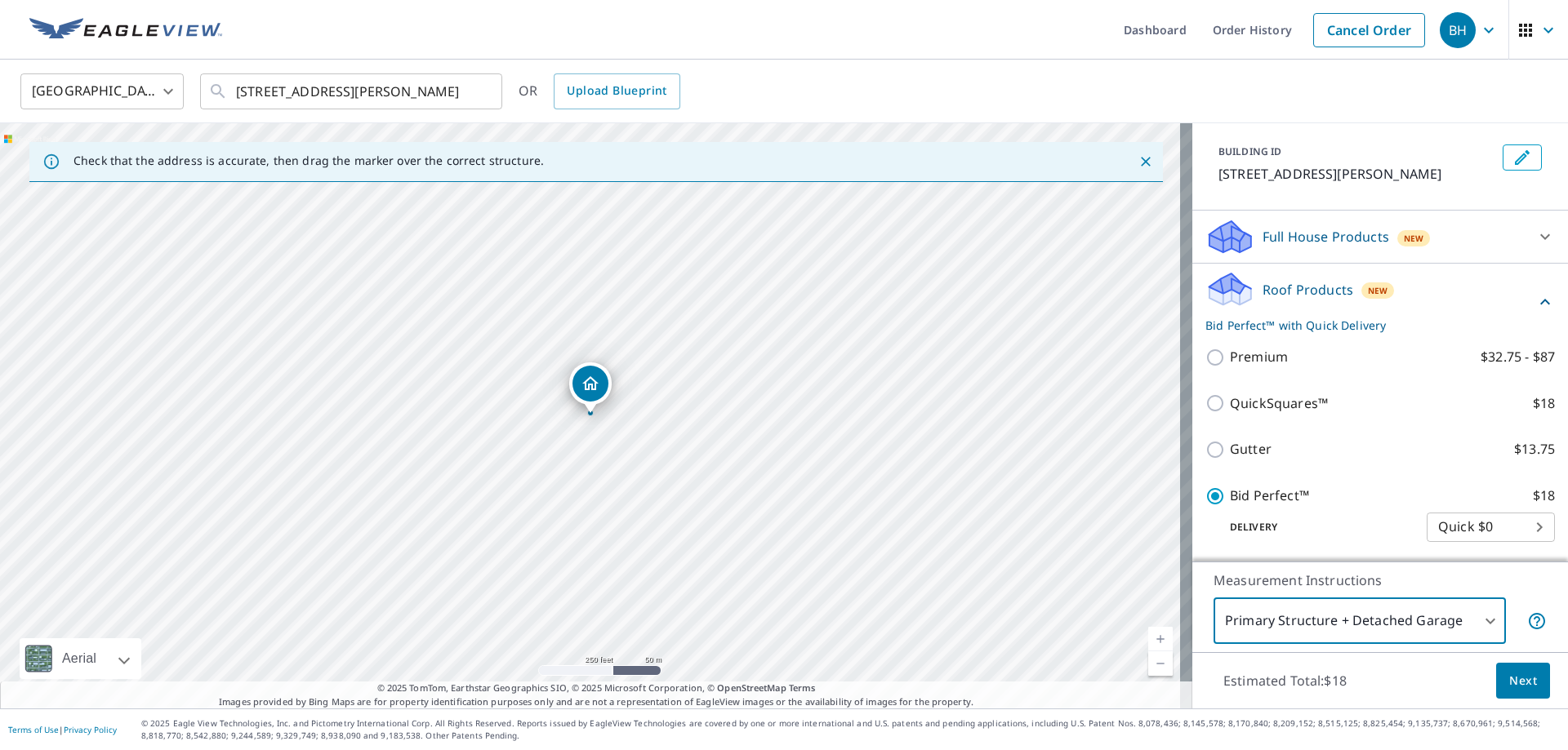
click at [1508, 684] on span "Next" at bounding box center [1522, 682] width 27 height 21
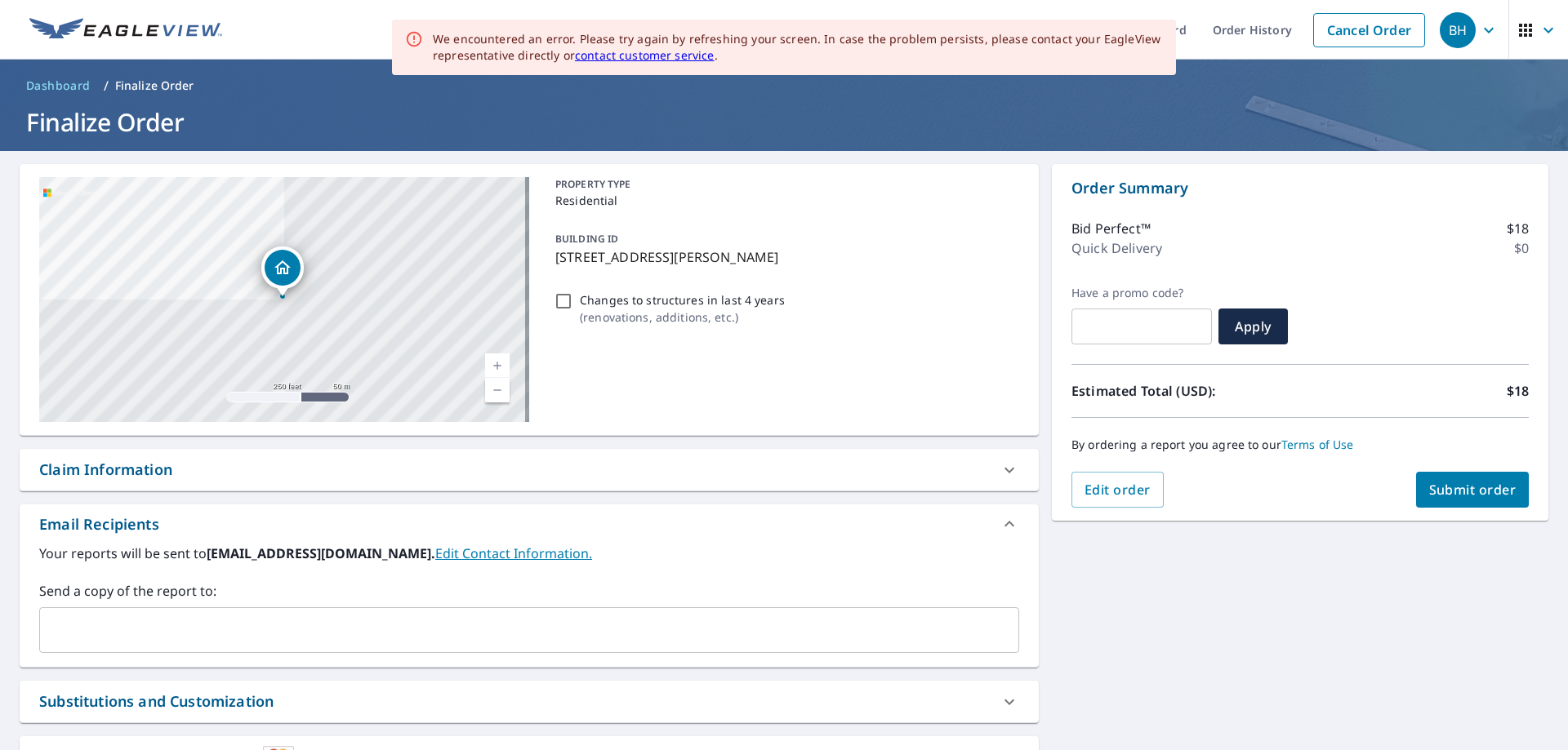
click at [647, 55] on link "contact customer service" at bounding box center [645, 55] width 140 height 15
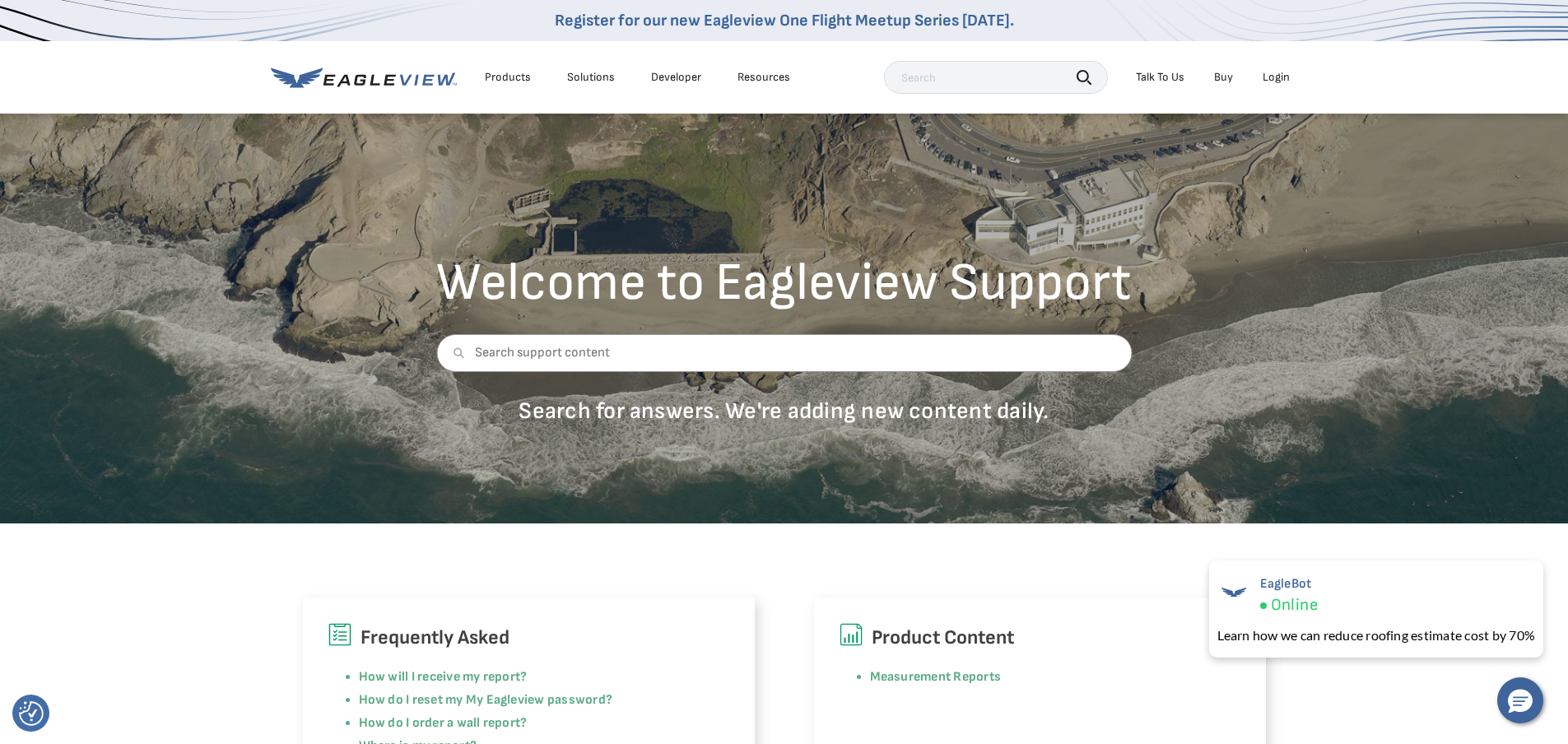
click at [1280, 76] on div "Login" at bounding box center [1276, 77] width 28 height 15
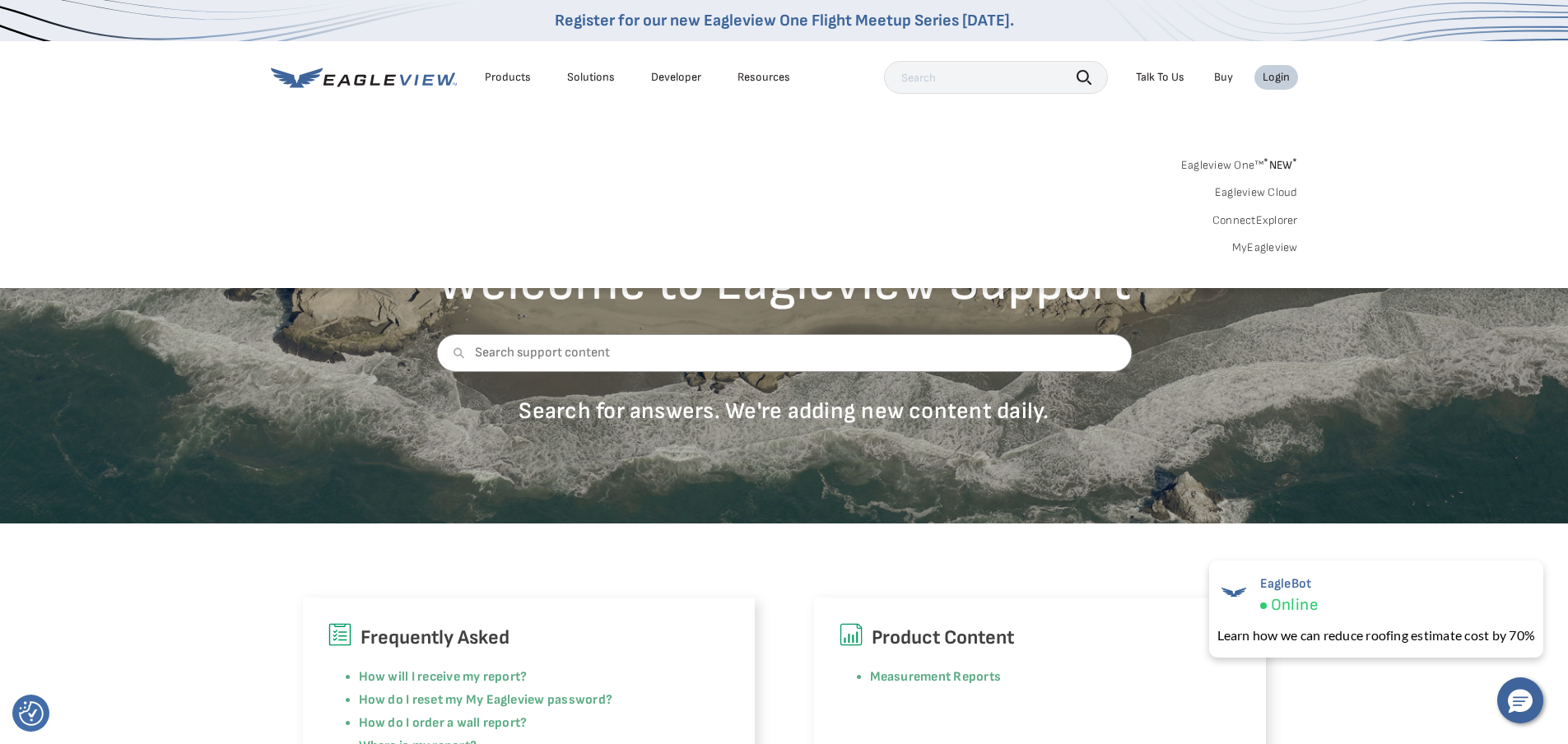
click at [1255, 248] on link "MyEagleview" at bounding box center [1264, 248] width 66 height 15
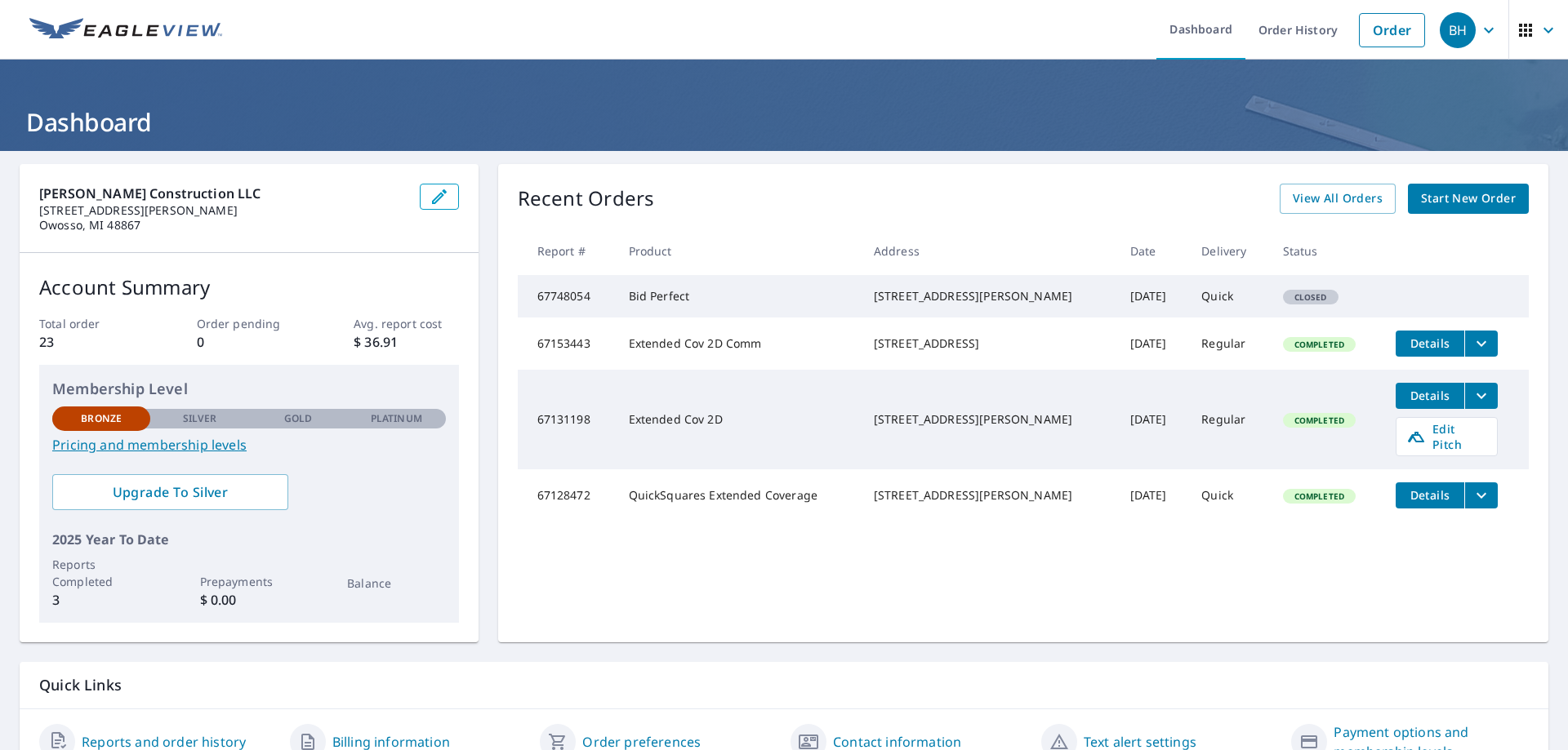
click at [1447, 196] on span "Start New Order" at bounding box center [1468, 199] width 94 height 21
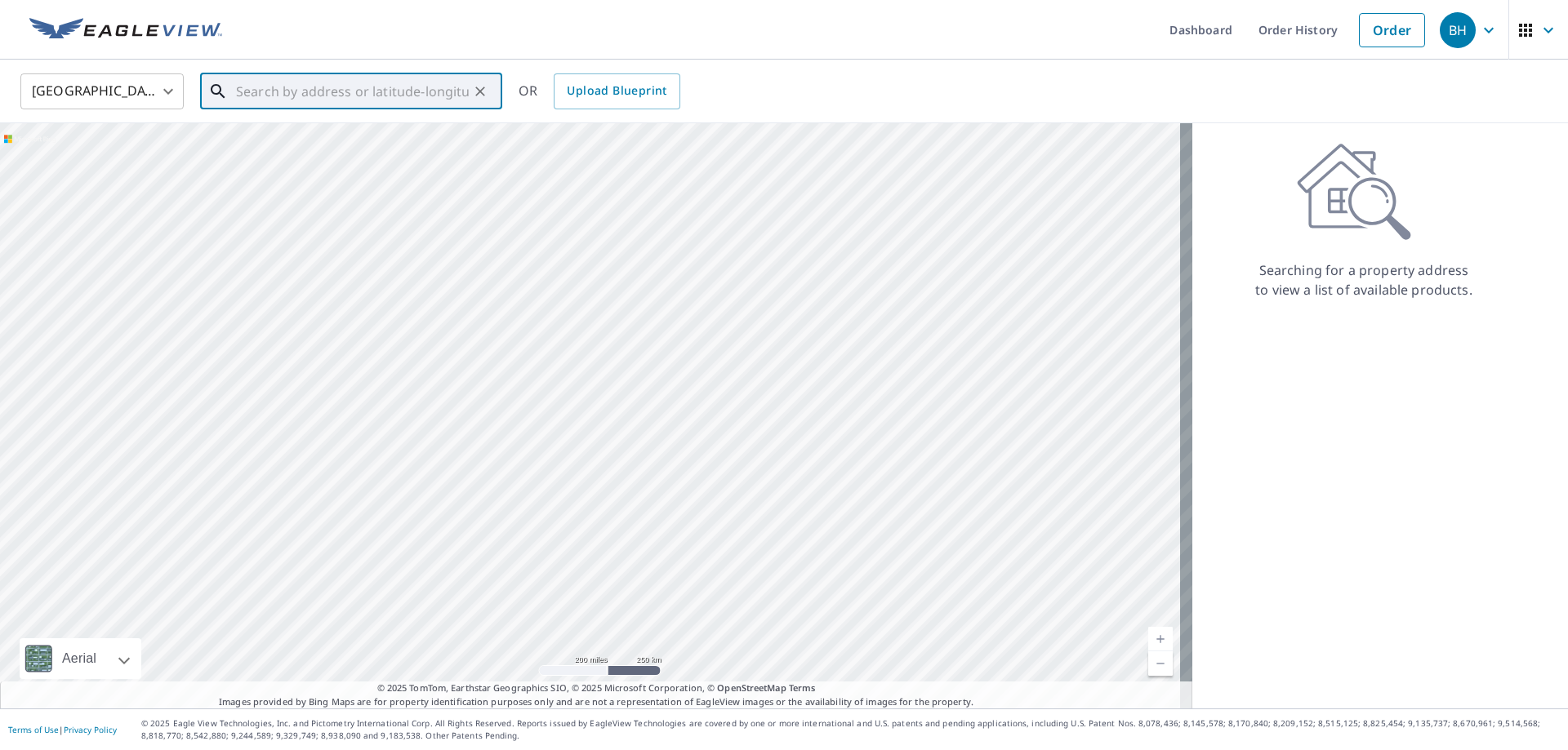
click at [254, 88] on input "text" at bounding box center [352, 92] width 232 height 45
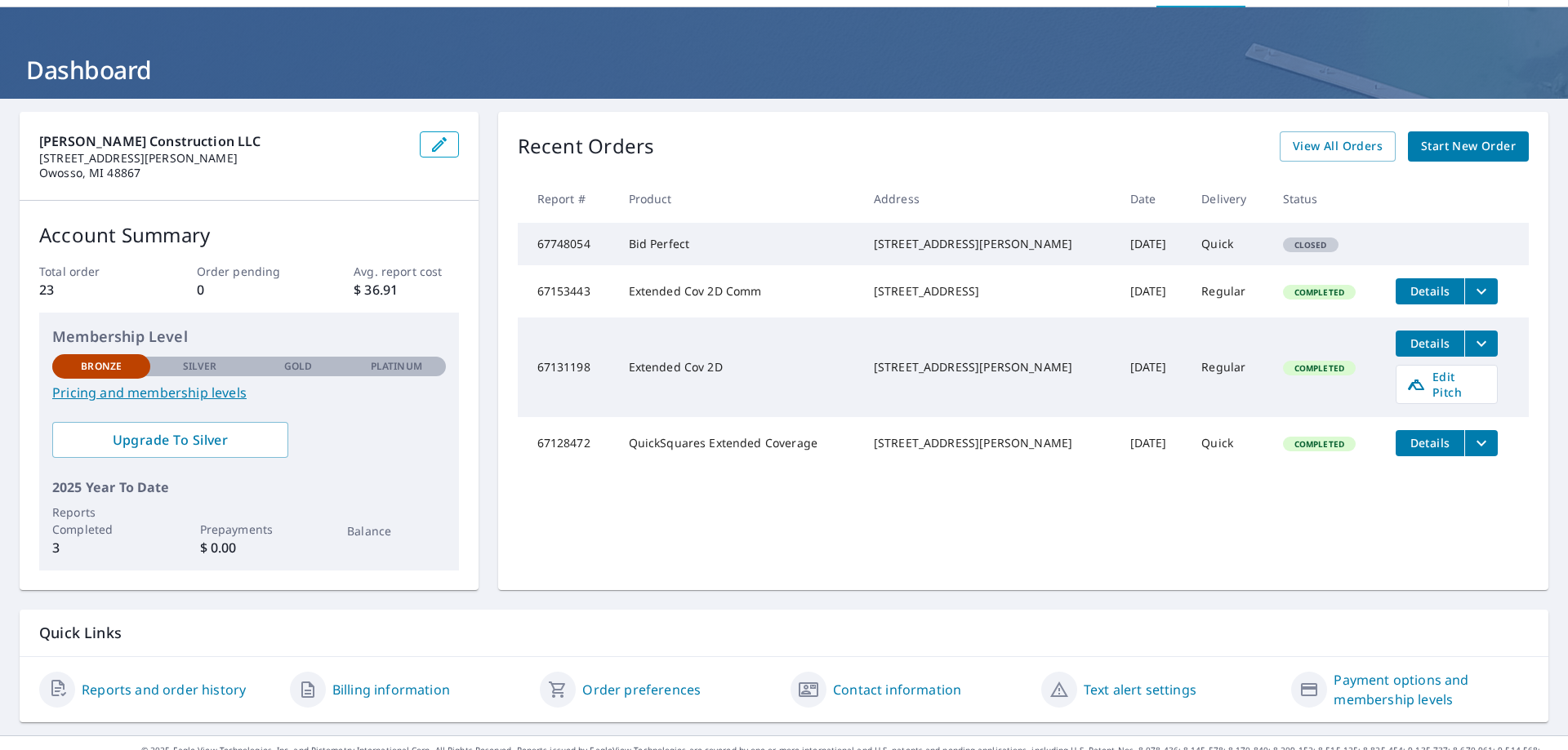
scroll to position [79, 0]
